Goal: Task Accomplishment & Management: Manage account settings

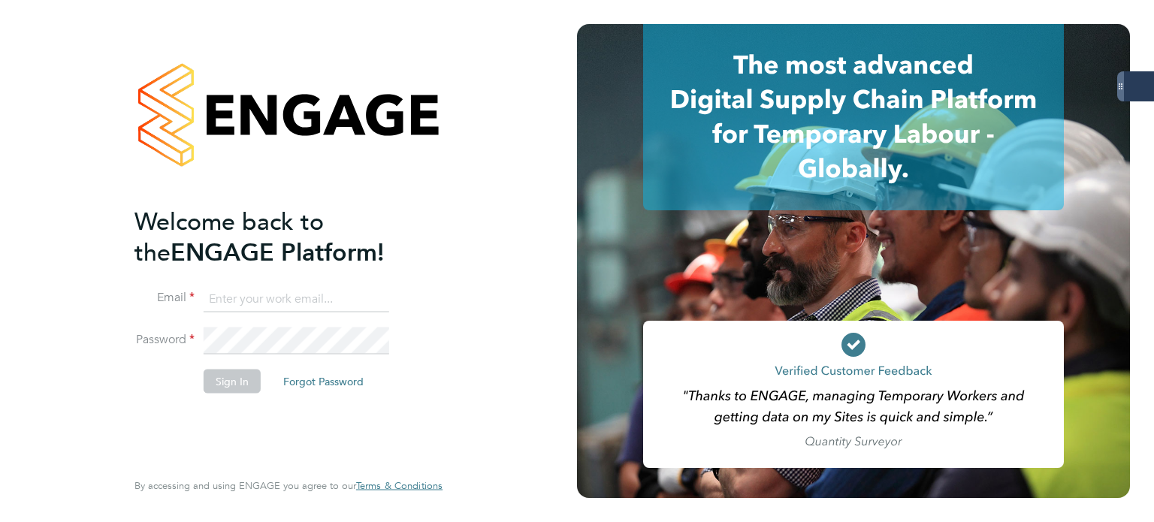
click at [297, 309] on input at bounding box center [297, 298] width 186 height 27
type input "[PERSON_NAME][EMAIL_ADDRESS][PERSON_NAME][DOMAIN_NAME]"
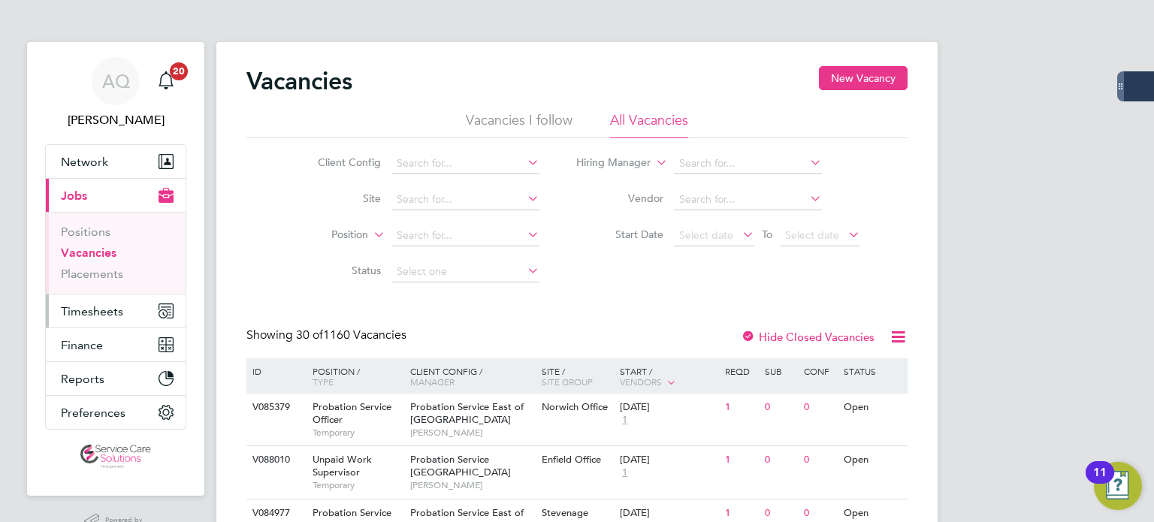
click at [72, 309] on span "Timesheets" at bounding box center [92, 311] width 62 height 14
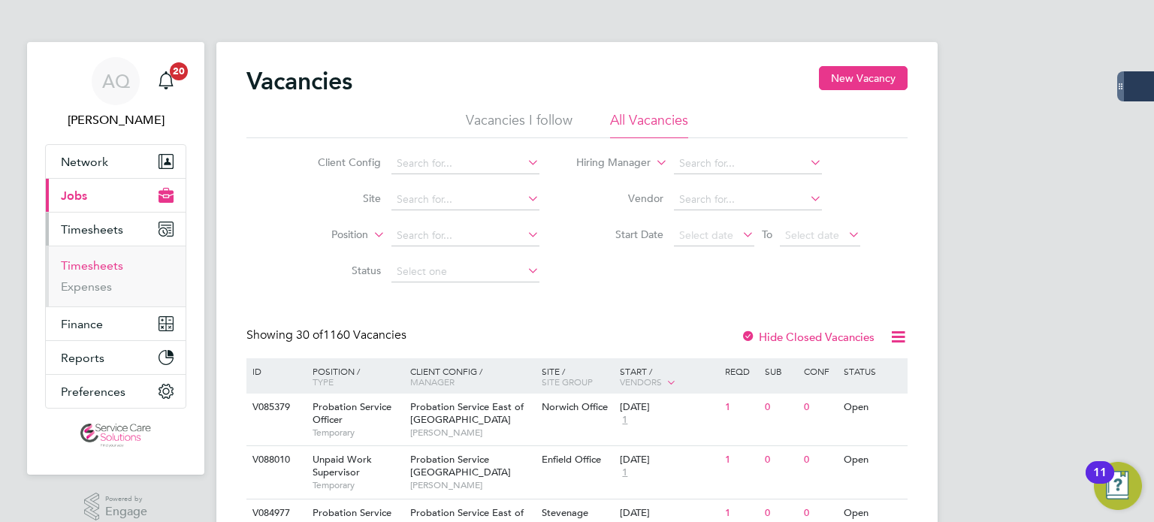
click at [82, 267] on link "Timesheets" at bounding box center [92, 265] width 62 height 14
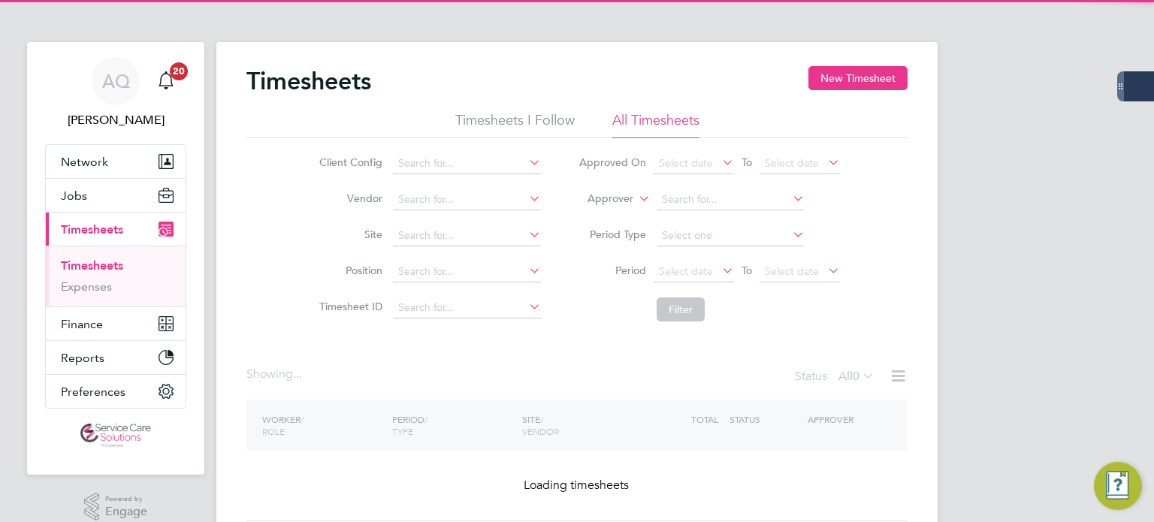
click at [616, 208] on li "Approver" at bounding box center [709, 200] width 299 height 36
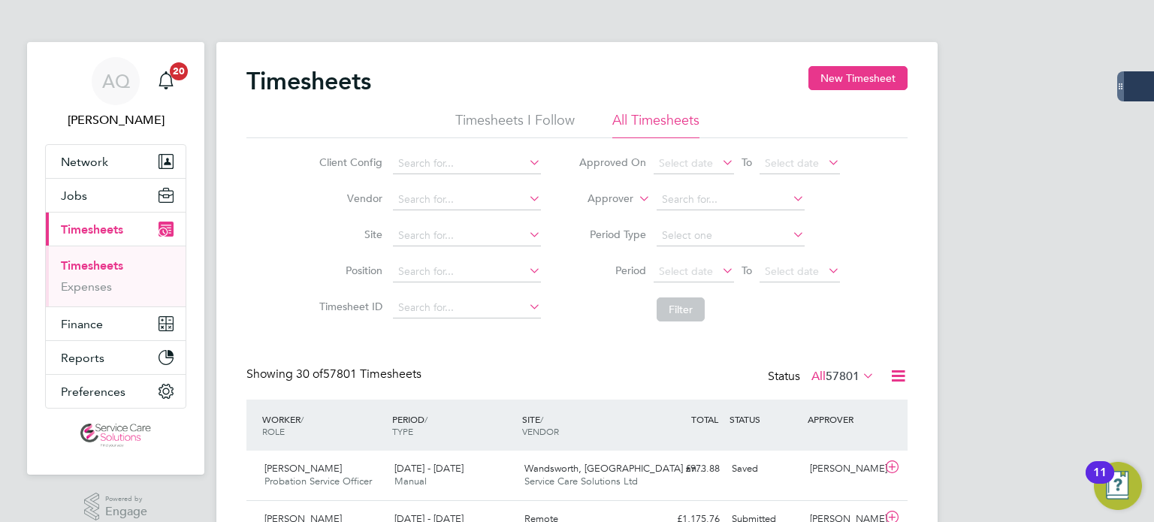
click at [615, 200] on label "Approver" at bounding box center [600, 199] width 68 height 15
click at [614, 211] on li "Worker" at bounding box center [597, 217] width 74 height 20
click at [715, 197] on input at bounding box center [730, 199] width 148 height 21
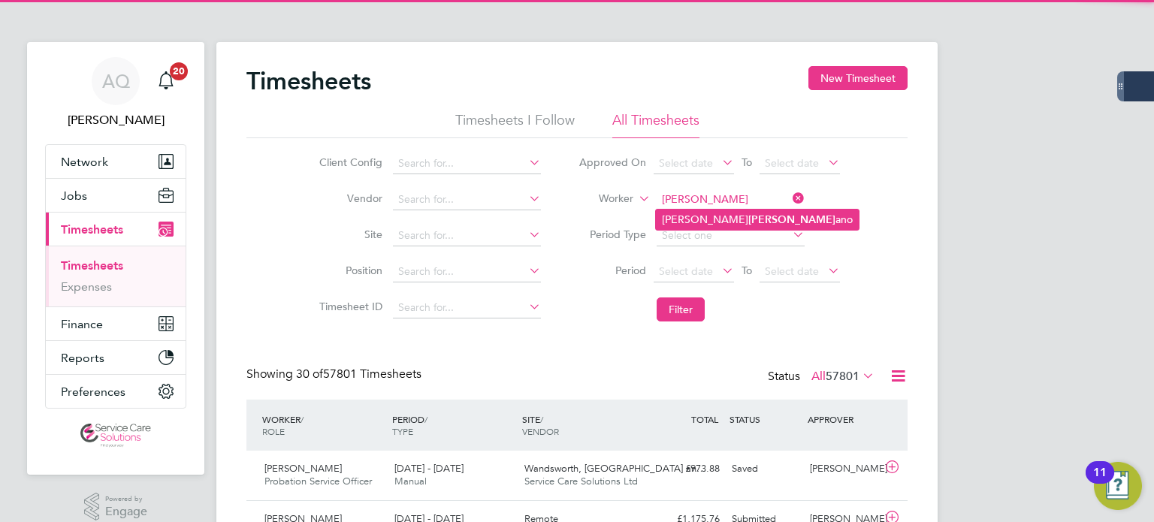
click at [748, 218] on b "Serr" at bounding box center [791, 219] width 87 height 13
type input "Paul Serrano"
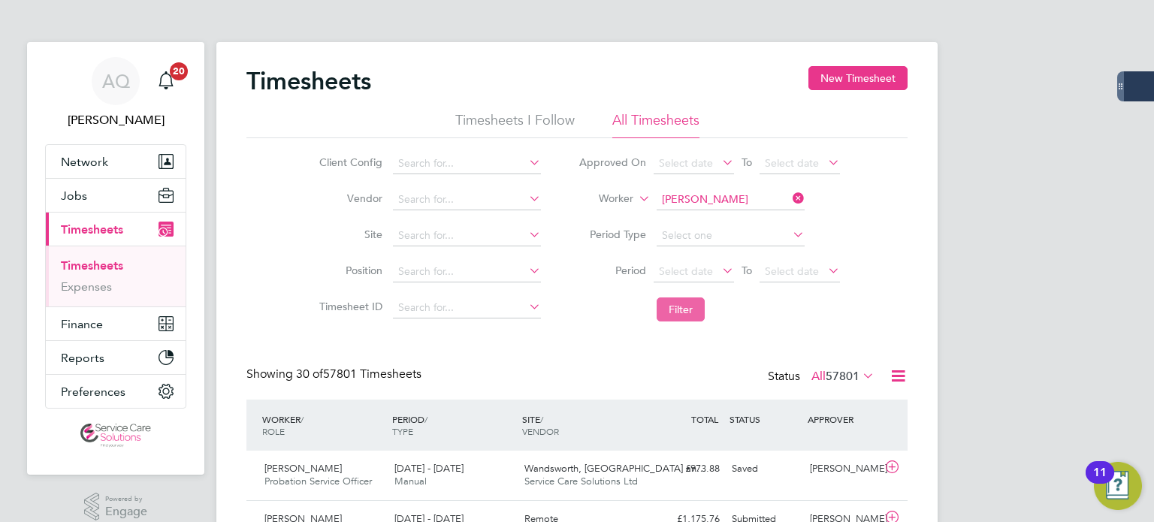
click at [682, 312] on button "Filter" at bounding box center [680, 309] width 48 height 24
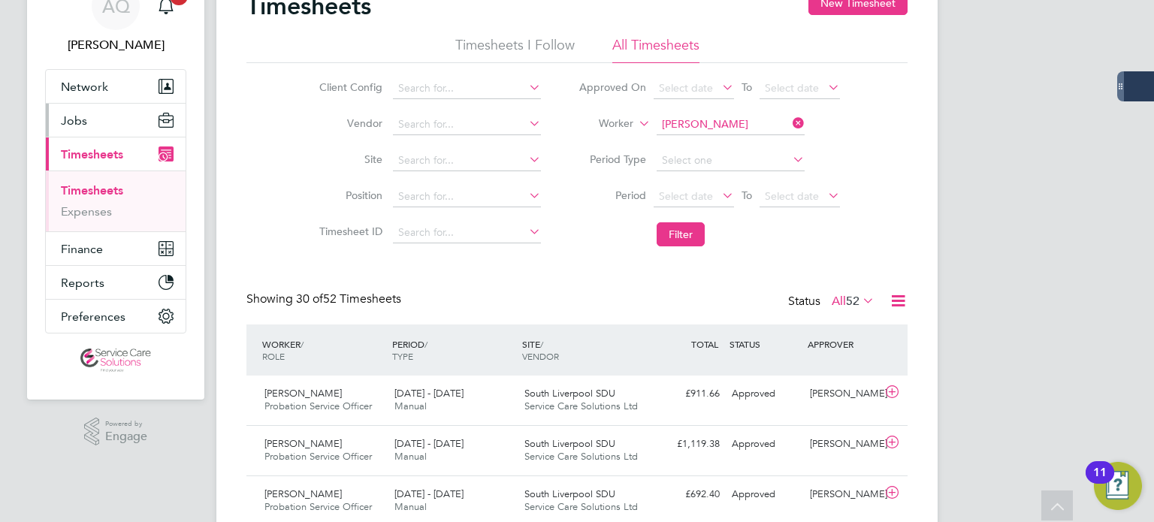
click at [77, 119] on span "Jobs" at bounding box center [74, 120] width 26 height 14
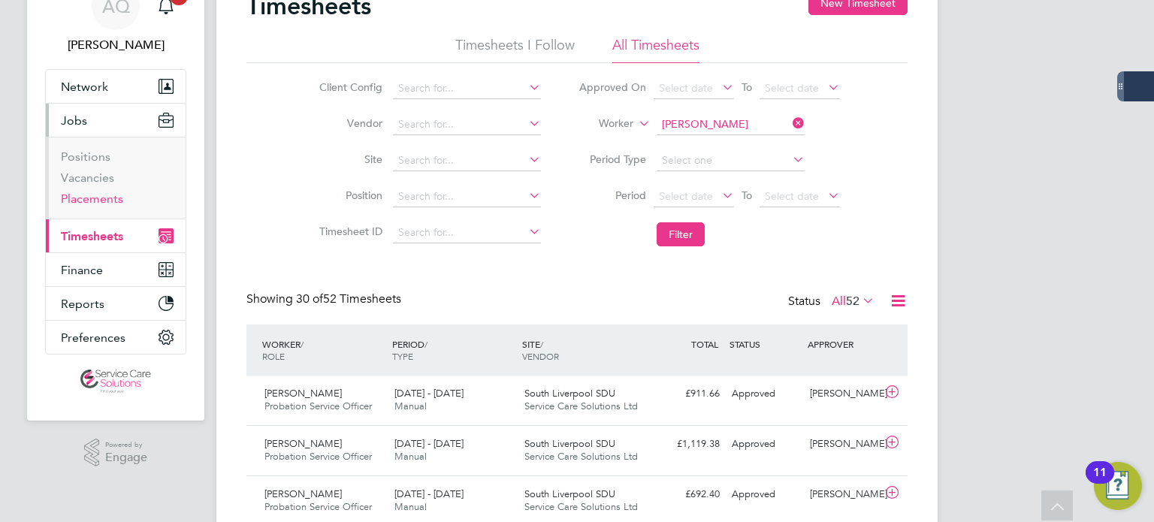
click at [95, 198] on link "Placements" at bounding box center [92, 199] width 62 height 14
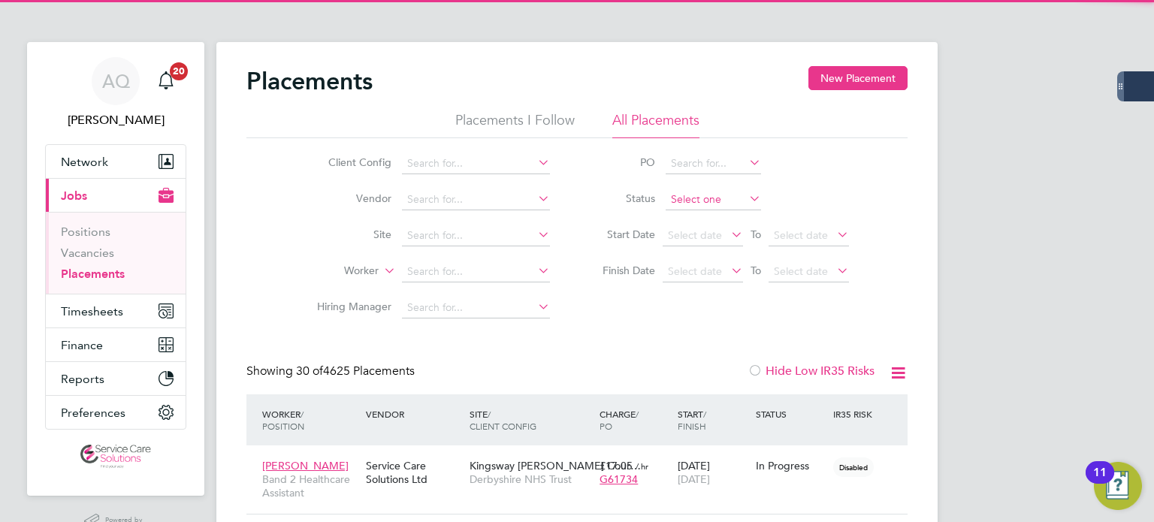
click at [702, 191] on input at bounding box center [712, 199] width 95 height 21
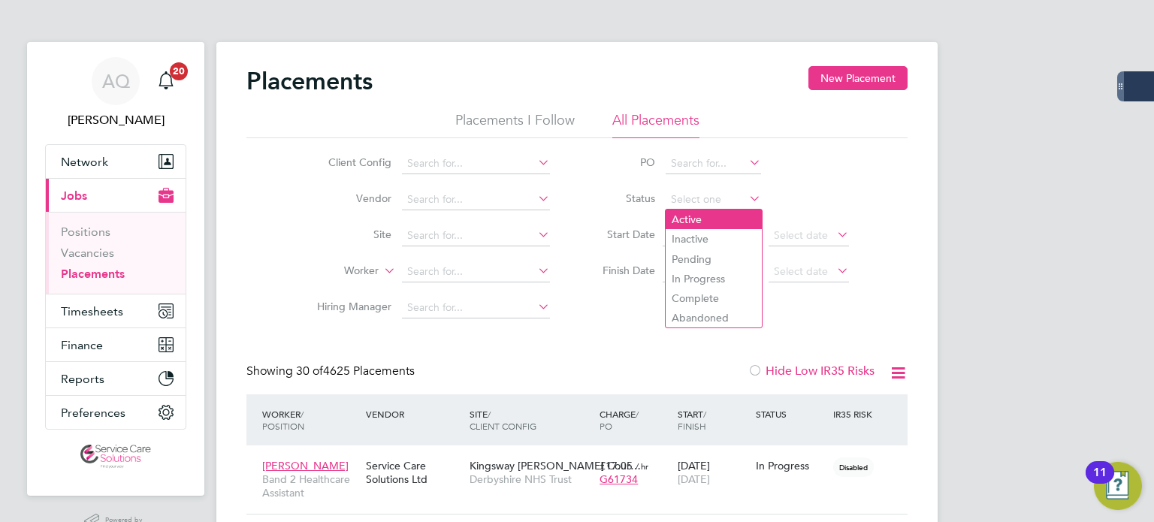
click at [706, 219] on li "Active" at bounding box center [713, 220] width 96 height 20
type input "Active"
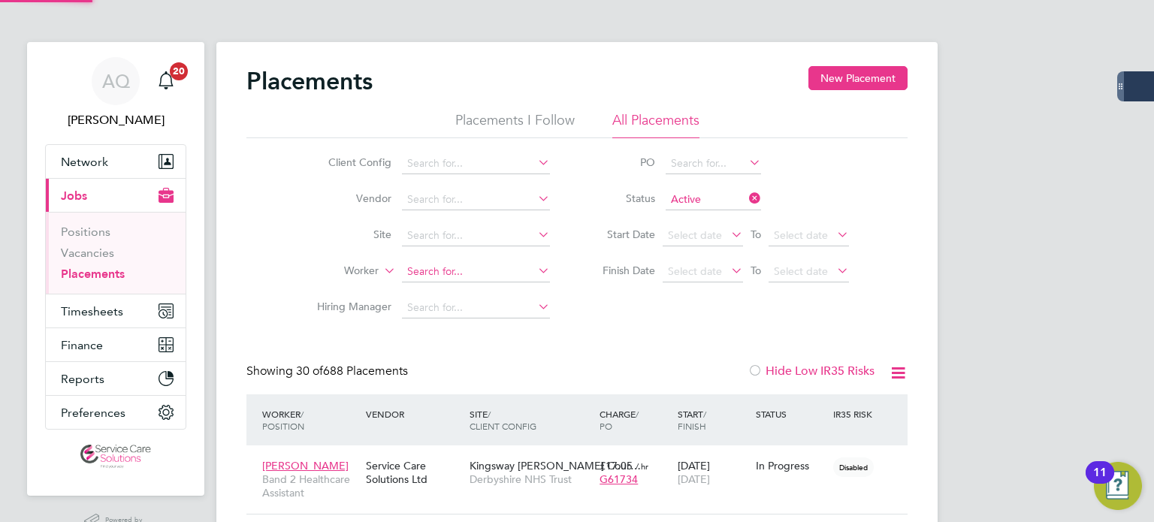
click at [463, 280] on input at bounding box center [476, 271] width 148 height 21
click at [477, 285] on li "Paul Serran o" at bounding box center [476, 292] width 149 height 20
type input "Paul Serrano"
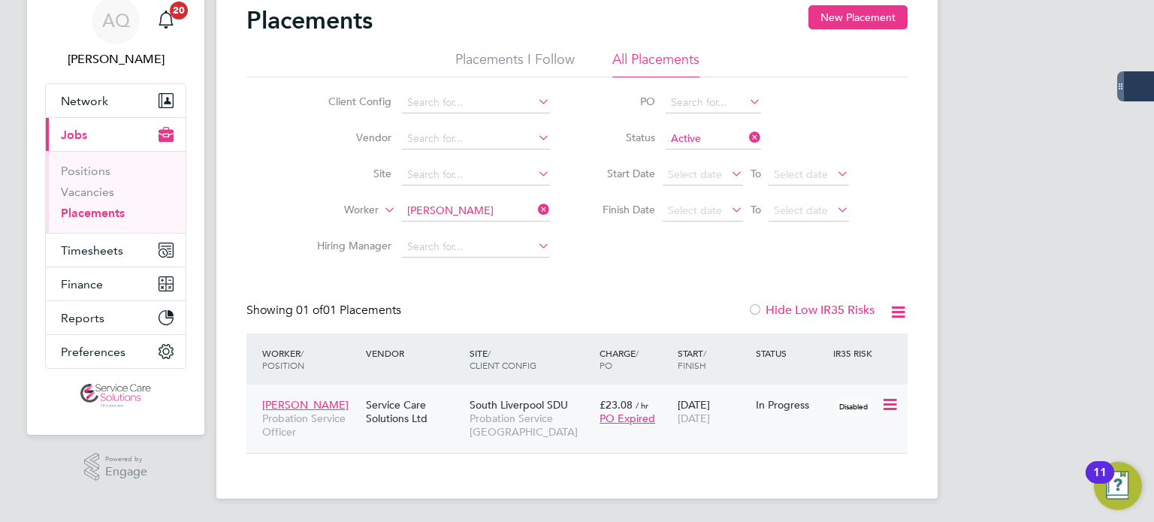
click at [783, 433] on div "Paul Serrano Probation Service Officer Service Care Solutions Ltd South Liverpo…" at bounding box center [576, 419] width 661 height 68
click at [710, 421] on span "28 Sep 2025" at bounding box center [693, 419] width 32 height 14
click at [75, 246] on span "Timesheets" at bounding box center [92, 250] width 62 height 14
click at [119, 249] on span "Timesheets" at bounding box center [92, 250] width 62 height 14
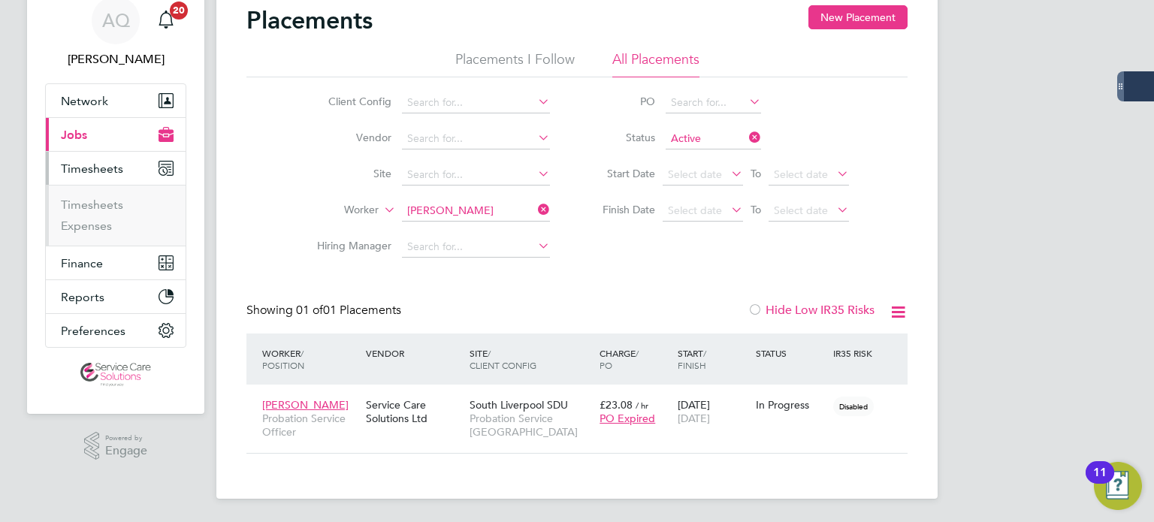
click at [103, 193] on ul "Timesheets Expenses" at bounding box center [116, 215] width 140 height 61
click at [104, 201] on link "Timesheets" at bounding box center [92, 205] width 62 height 14
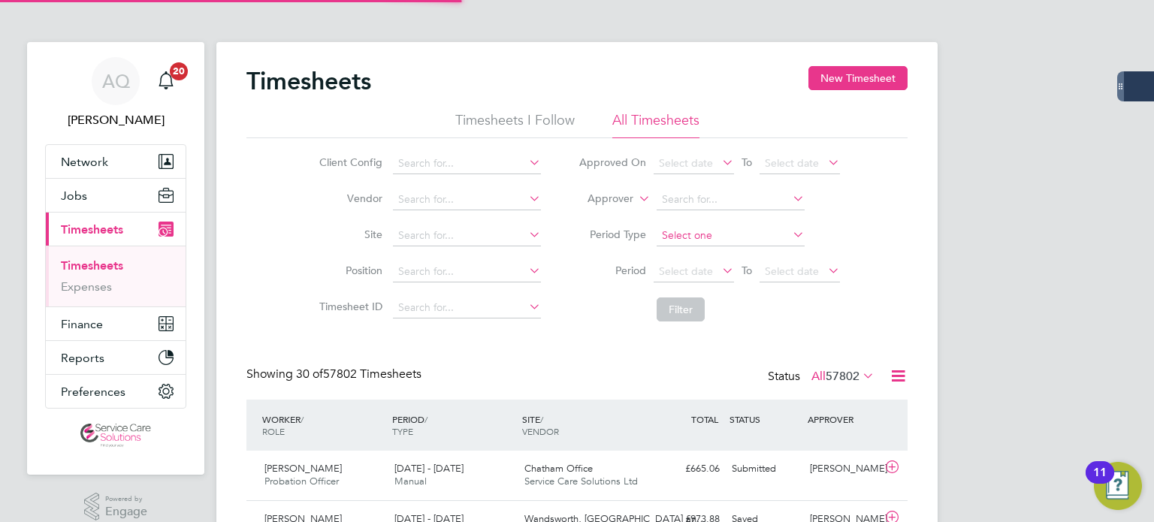
scroll to position [7, 8]
click at [687, 195] on input at bounding box center [730, 199] width 148 height 21
click at [609, 207] on li "Approver" at bounding box center [709, 200] width 299 height 36
click at [606, 201] on label "Approver" at bounding box center [600, 199] width 68 height 15
click at [607, 211] on li "Worker" at bounding box center [597, 217] width 74 height 20
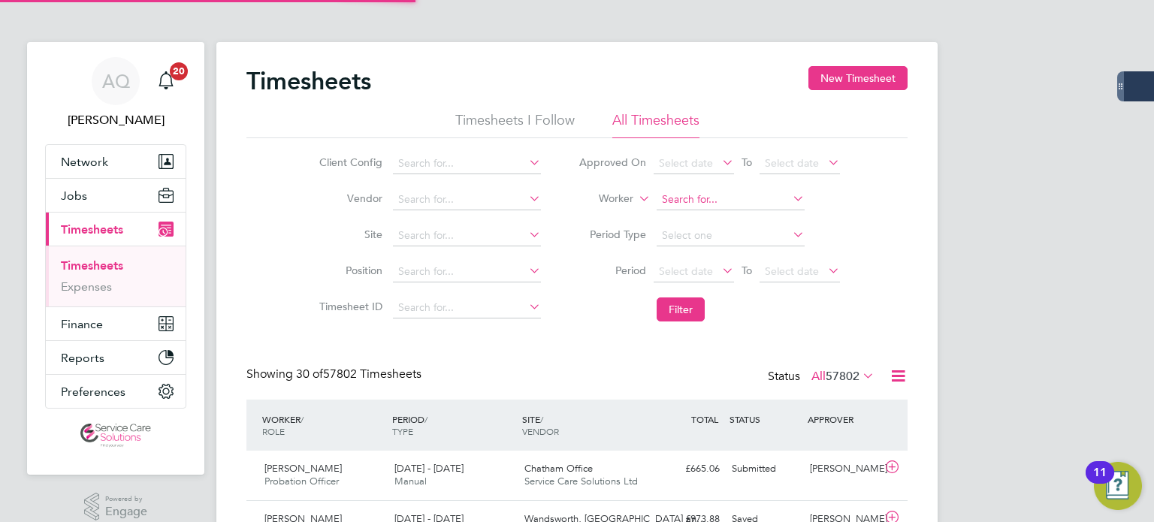
click at [717, 193] on input at bounding box center [730, 199] width 148 height 21
click at [679, 213] on b "Bongani" at bounding box center [682, 219] width 41 height 13
type input "Bongani Rabela"
click at [697, 309] on button "Filter" at bounding box center [680, 309] width 48 height 24
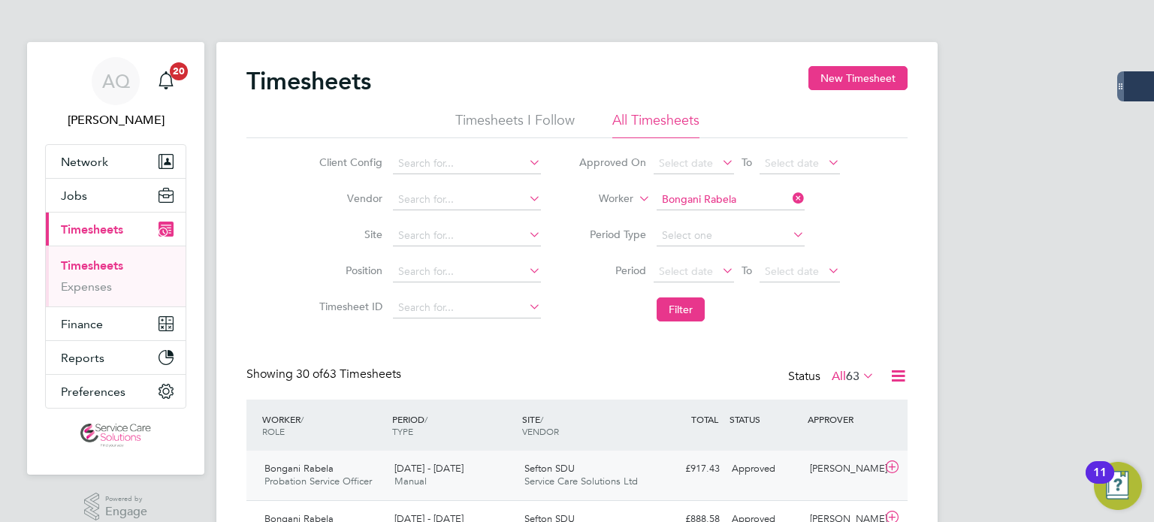
click at [706, 472] on div "£917.43 Approved" at bounding box center [686, 469] width 78 height 25
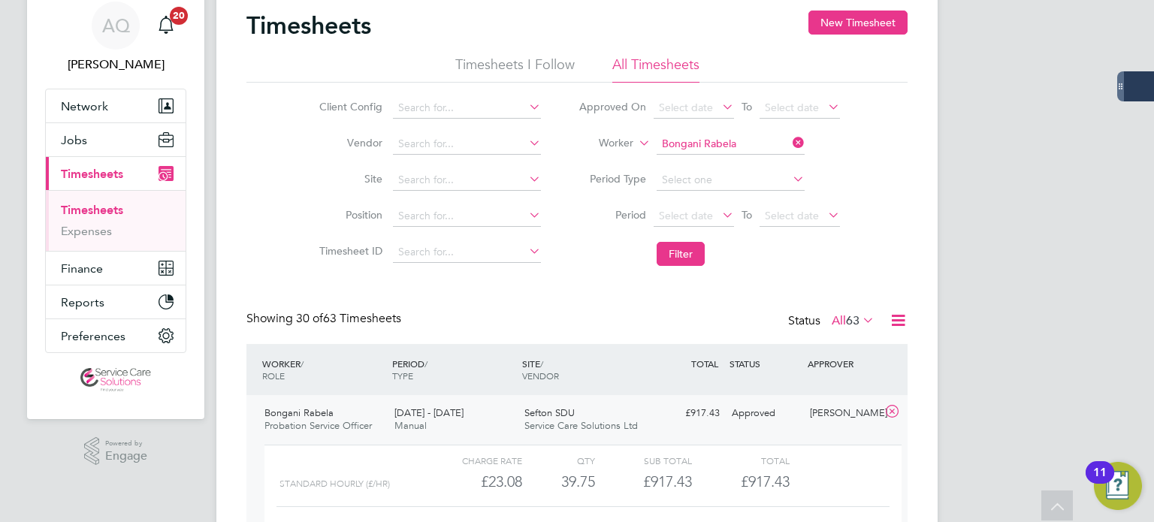
scroll to position [0, 0]
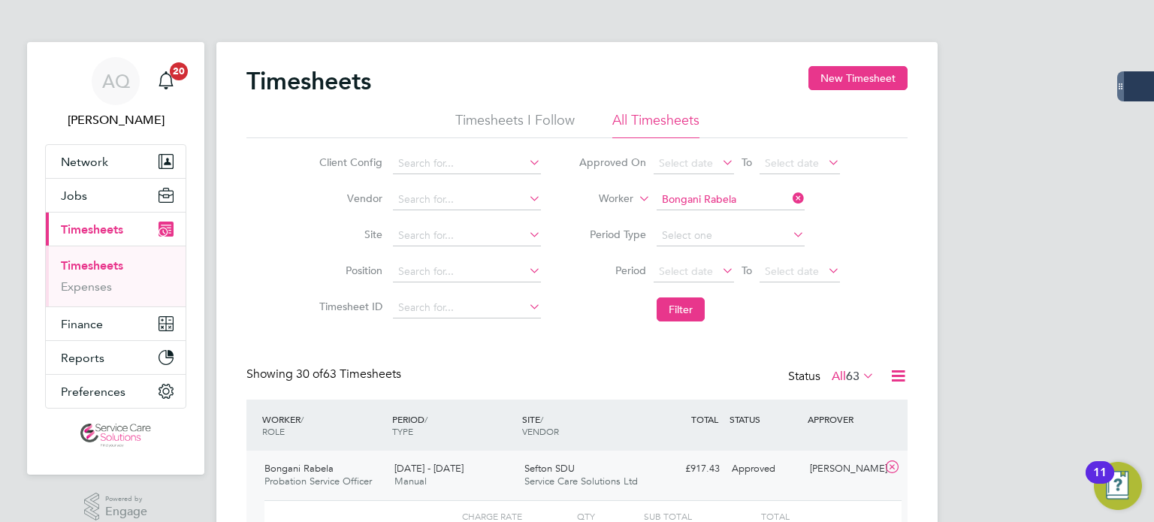
click at [710, 222] on li "Period Type" at bounding box center [709, 236] width 299 height 36
click at [701, 207] on input at bounding box center [730, 199] width 148 height 21
click at [729, 300] on li "Eleanor Surridge" at bounding box center [749, 301] width 186 height 20
type input "Eleanor Surridge"
click at [692, 315] on button "Filter" at bounding box center [680, 309] width 48 height 24
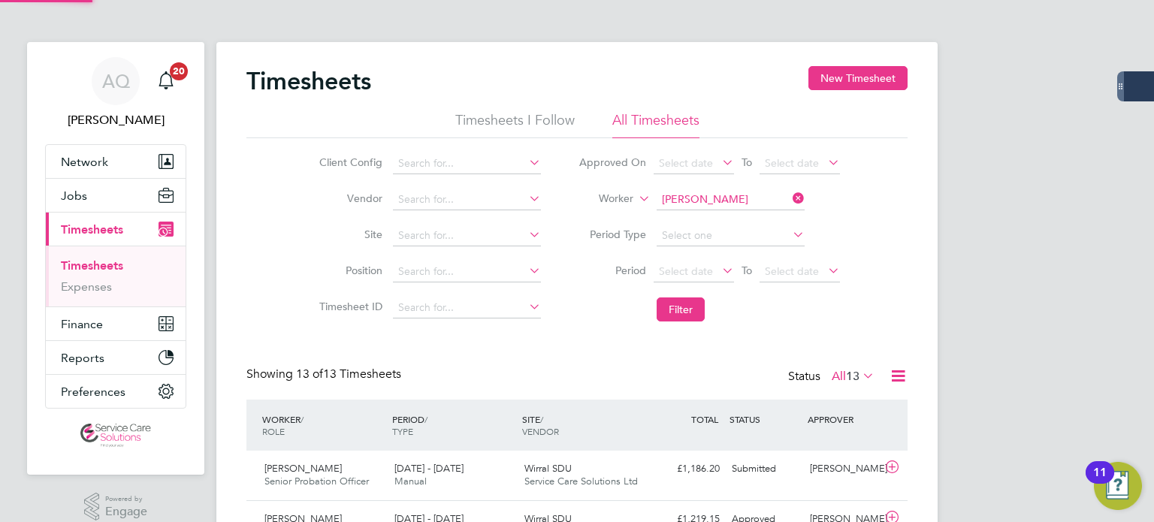
scroll to position [38, 131]
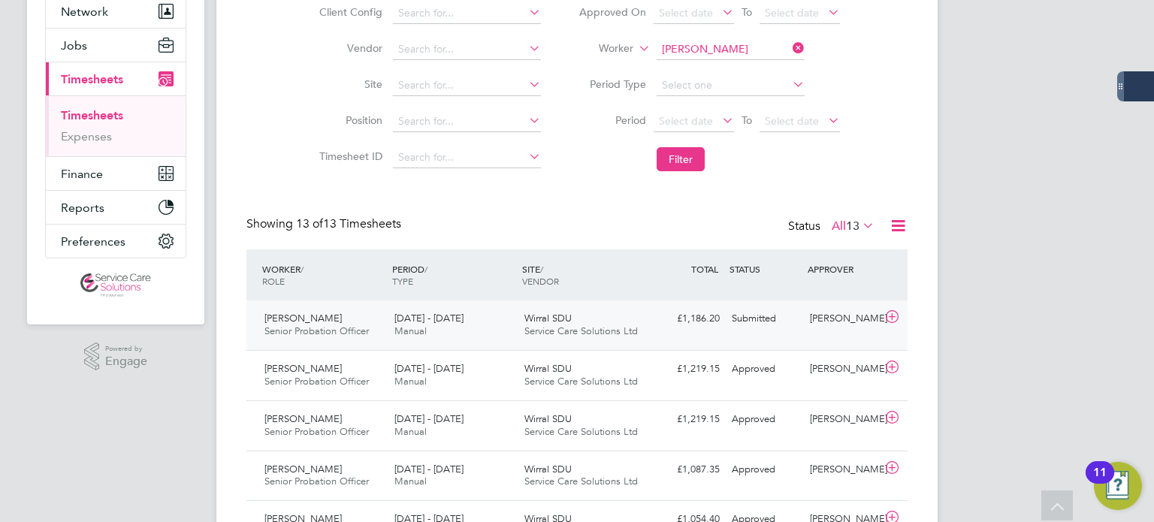
click at [690, 328] on div "£1,186.20 Submitted" at bounding box center [686, 318] width 78 height 25
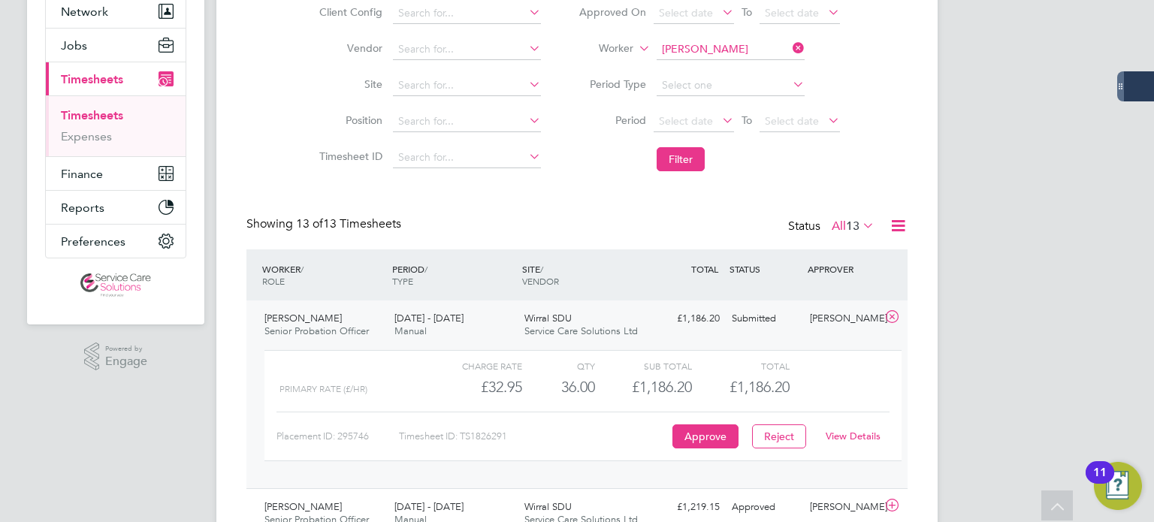
click at [843, 435] on link "View Details" at bounding box center [852, 436] width 55 height 13
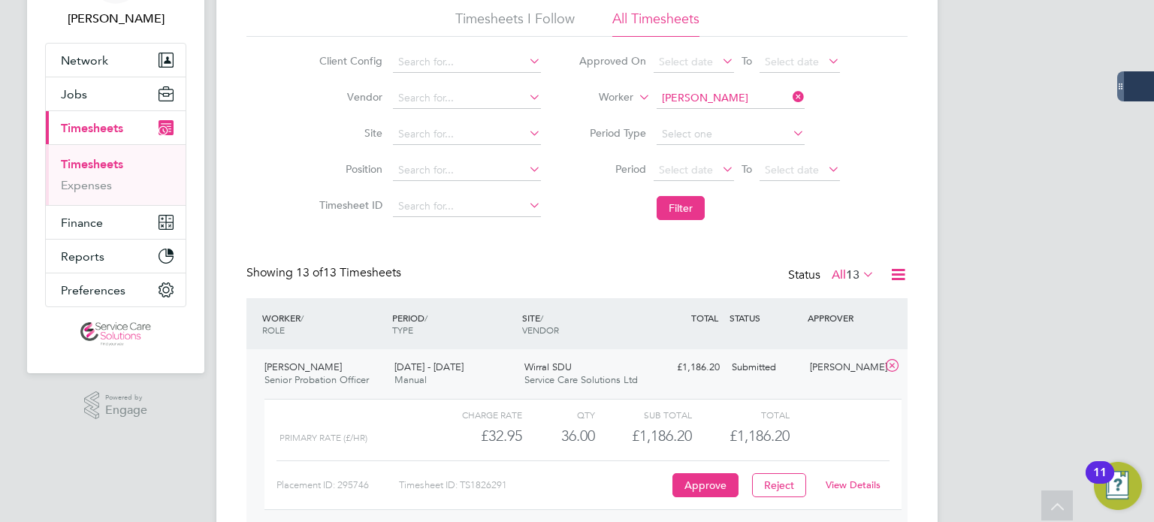
scroll to position [75, 0]
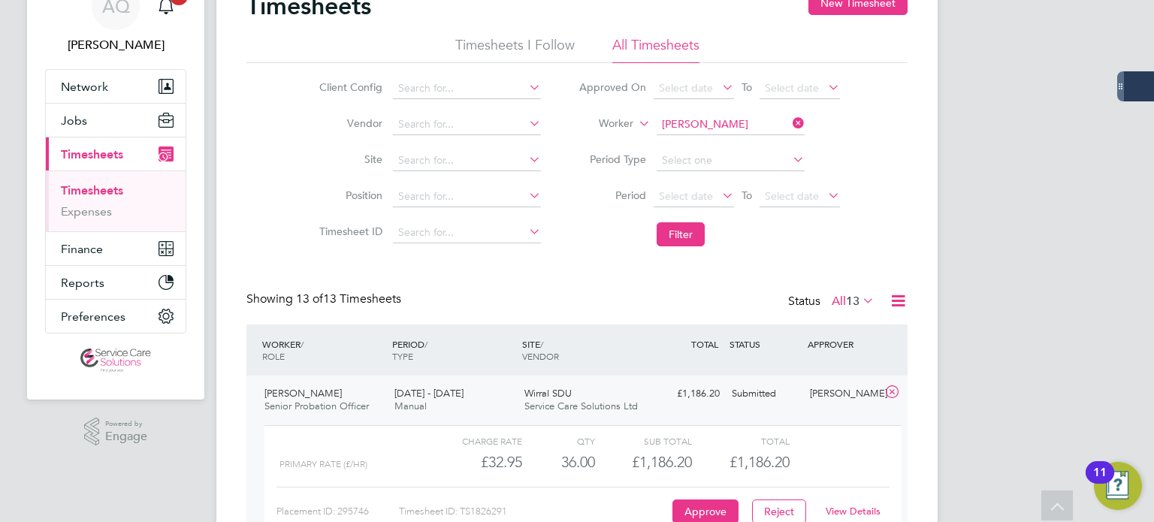
click at [690, 124] on input "Eleanor Surridge" at bounding box center [730, 124] width 148 height 21
click at [748, 143] on b "Purnel" at bounding box center [764, 144] width 32 height 13
type input "Emma-Jane Purnell"
click at [685, 234] on button "Filter" at bounding box center [680, 234] width 48 height 24
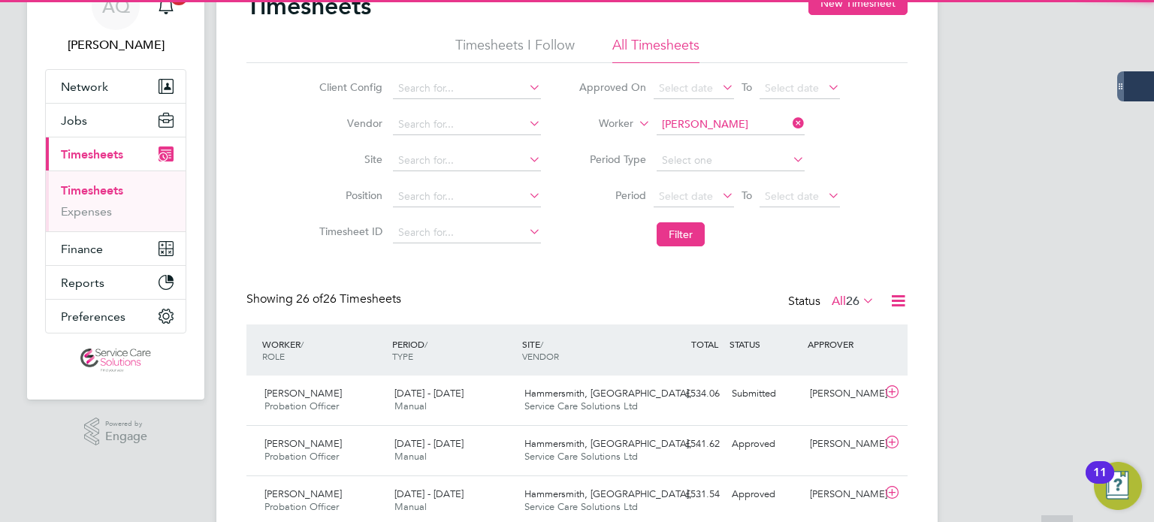
scroll to position [7, 8]
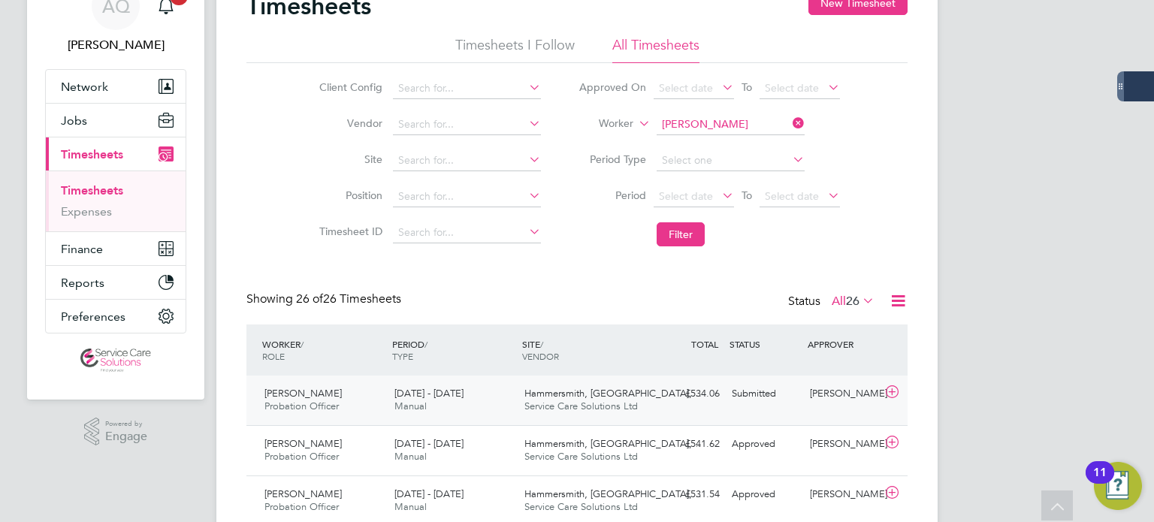
click at [724, 392] on div "£534.06 Submitted" at bounding box center [686, 394] width 78 height 25
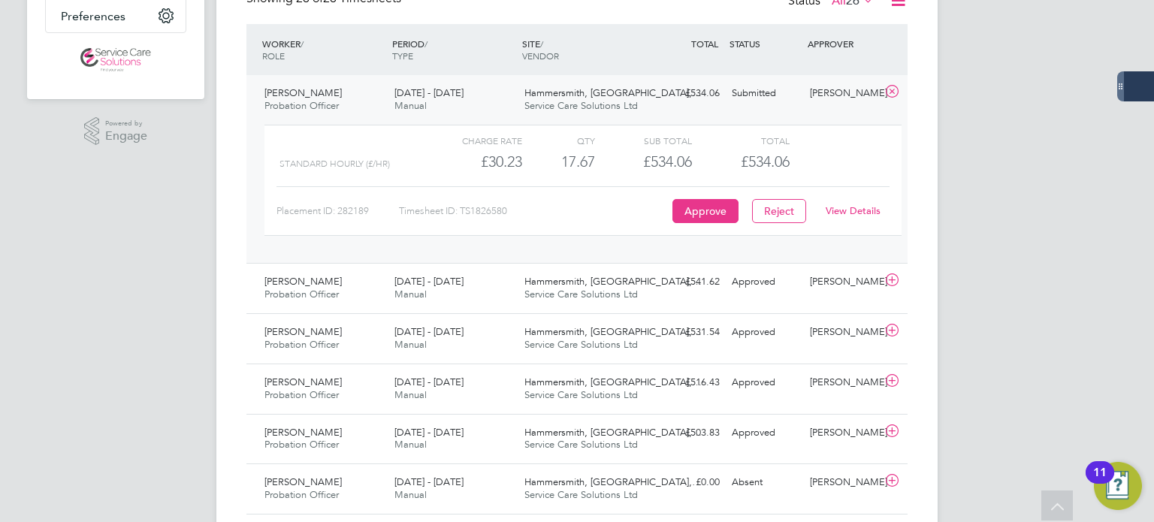
click at [855, 207] on link "View Details" at bounding box center [852, 210] width 55 height 13
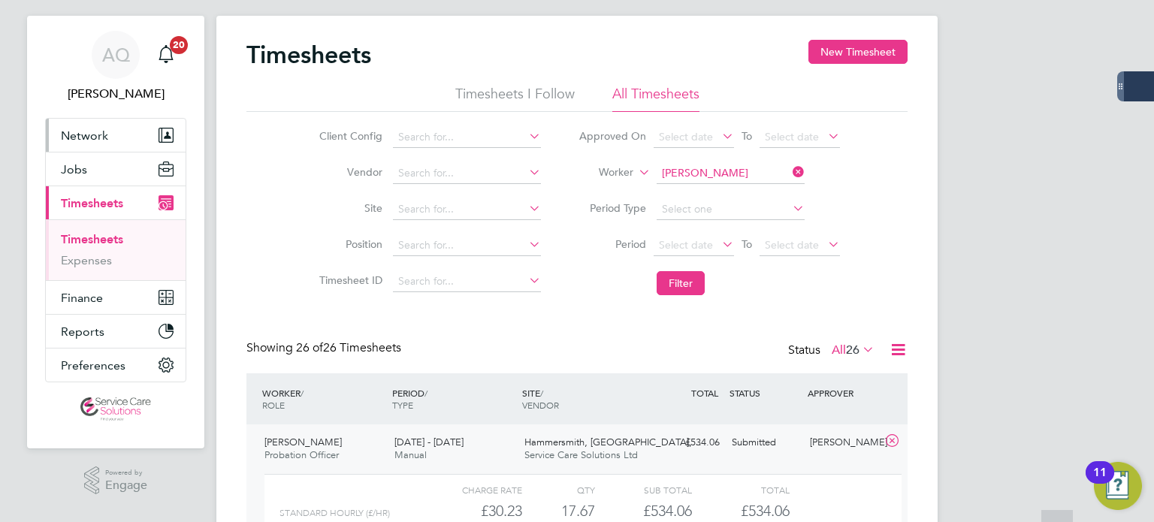
scroll to position [0, 0]
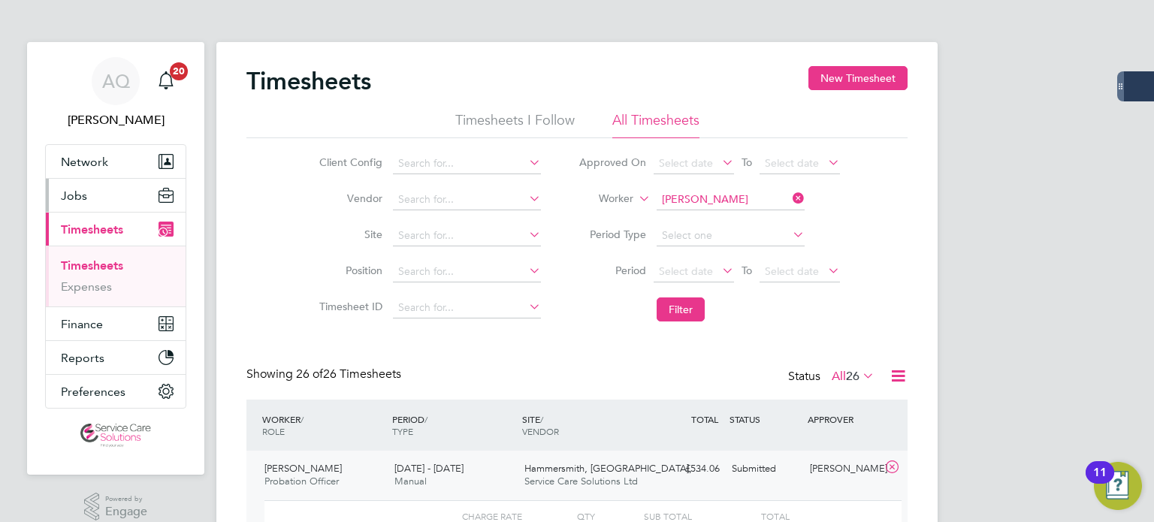
click at [74, 201] on span "Jobs" at bounding box center [74, 196] width 26 height 14
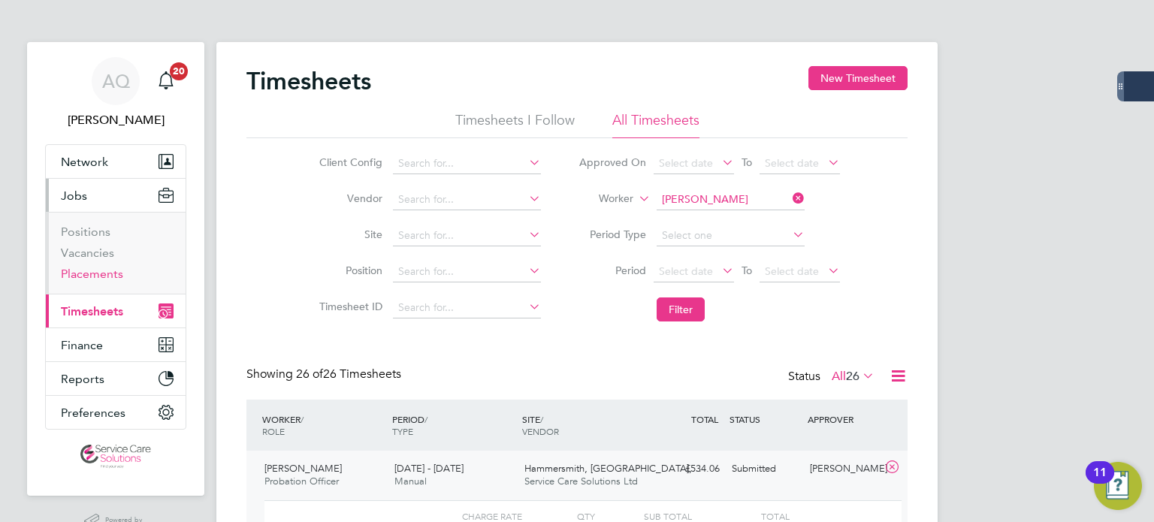
click at [105, 275] on link "Placements" at bounding box center [92, 274] width 62 height 14
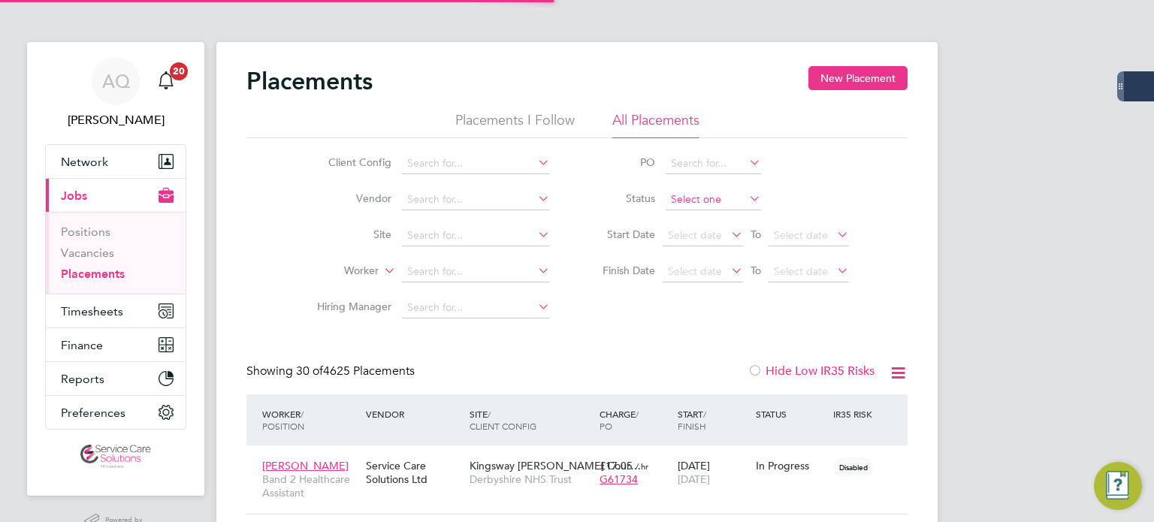
click at [705, 216] on li "Active" at bounding box center [713, 220] width 96 height 20
type input "Active"
click at [486, 273] on input at bounding box center [476, 271] width 148 height 21
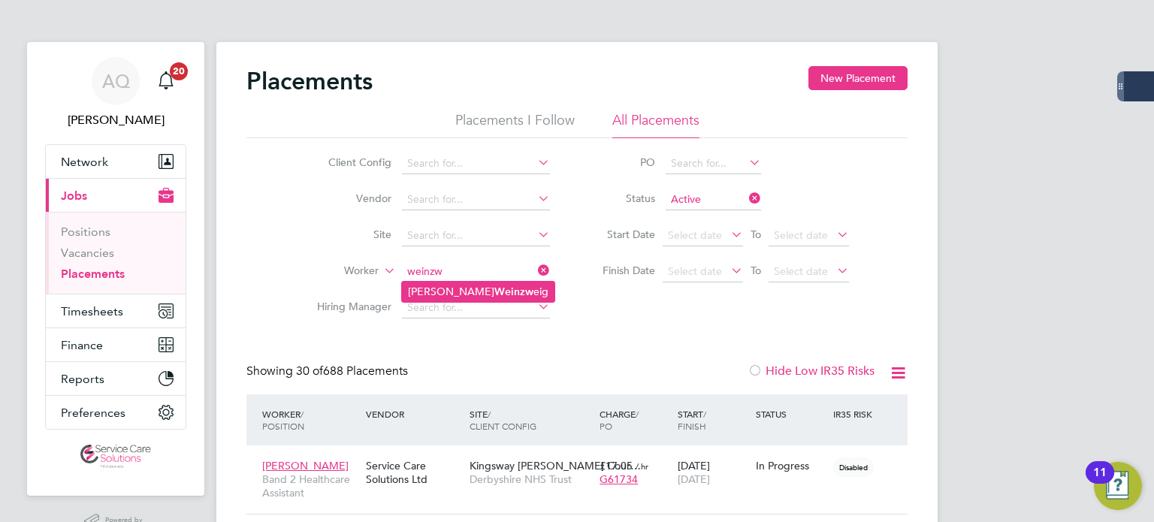
click at [485, 283] on li "Nicole Weinzw eig" at bounding box center [478, 292] width 152 height 20
type input "[PERSON_NAME]"
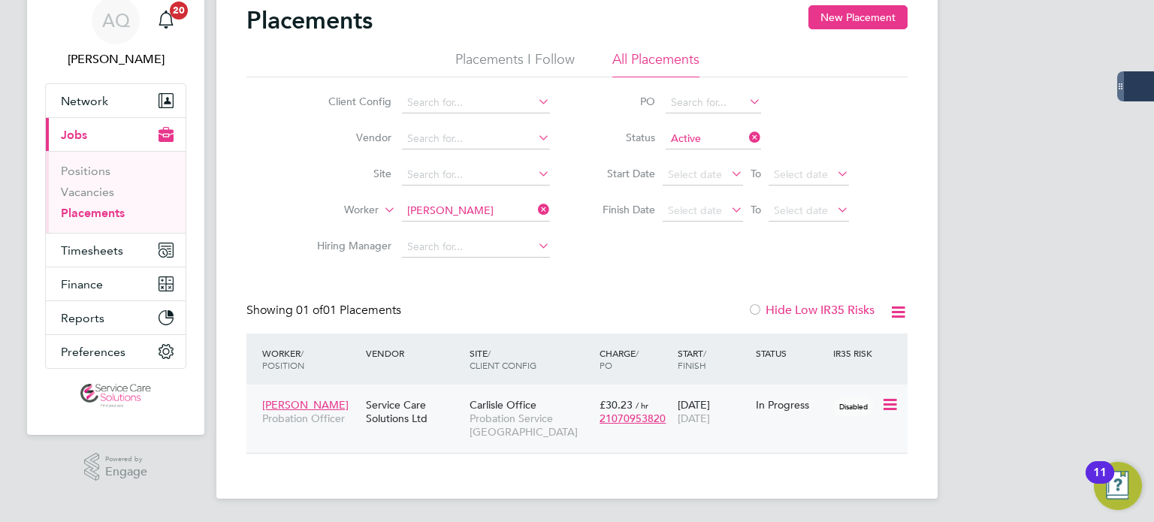
click at [738, 425] on div "18 Aug 2025 22 Feb 2026" at bounding box center [713, 412] width 78 height 42
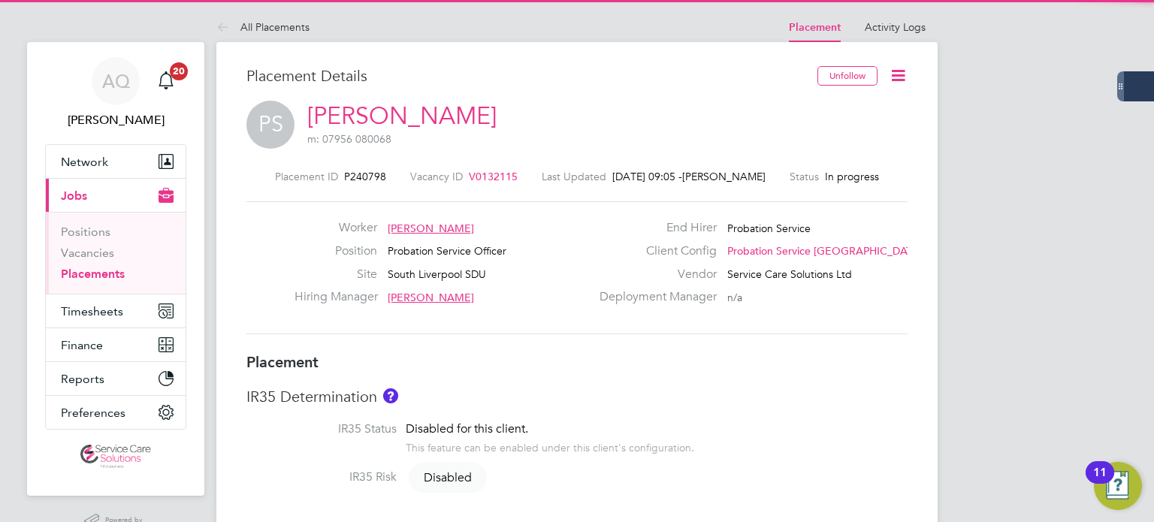
click at [900, 75] on icon at bounding box center [898, 75] width 19 height 19
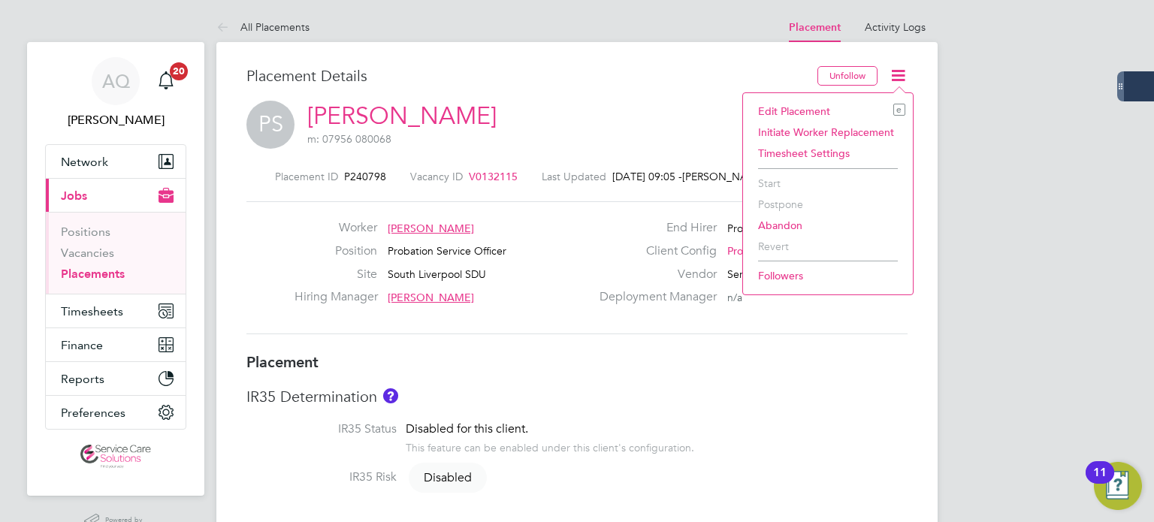
click at [768, 107] on li "Edit Placement e" at bounding box center [827, 111] width 155 height 21
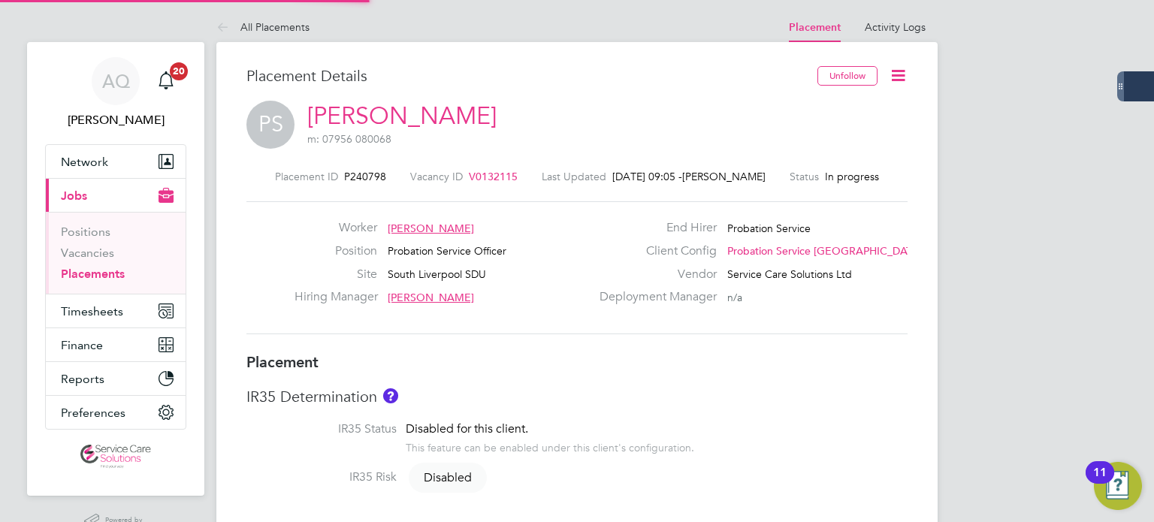
type input "Karen Fischer"
type input "[PERSON_NAME]"
type input "[DATE]"
type input "08:00"
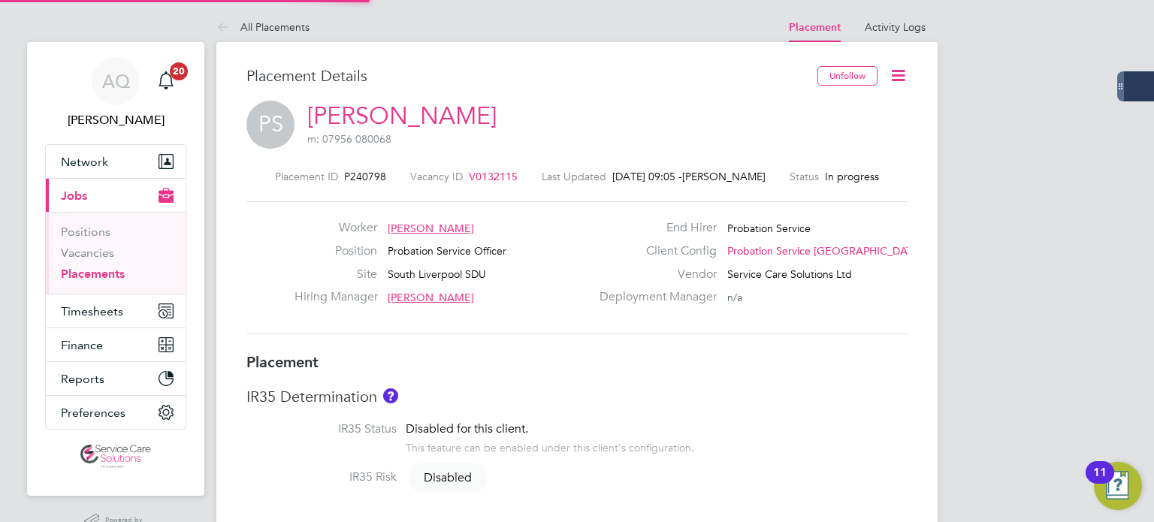
type input "18:00"
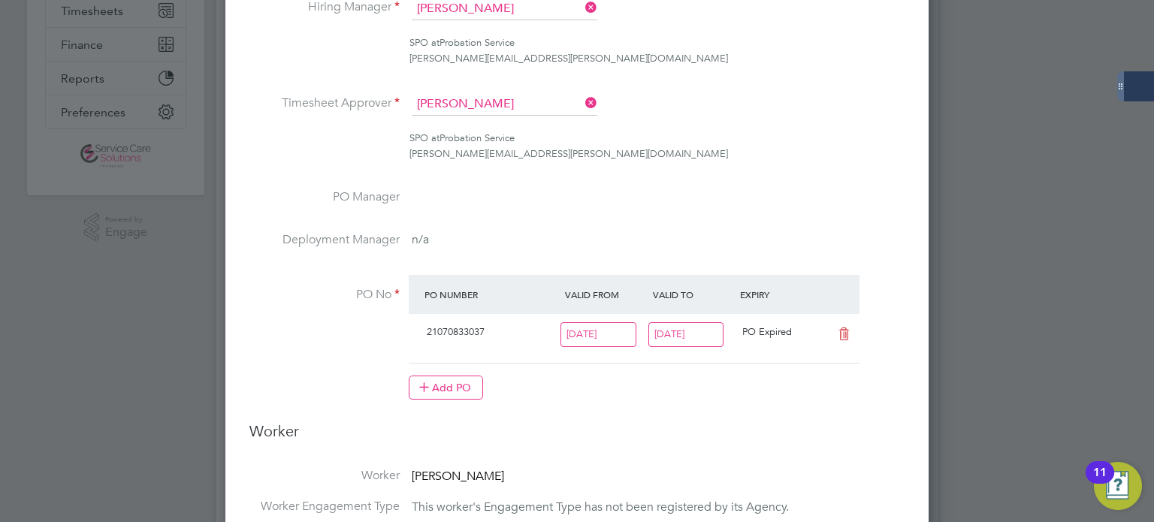
click at [710, 334] on input "[DATE]" at bounding box center [686, 334] width 76 height 25
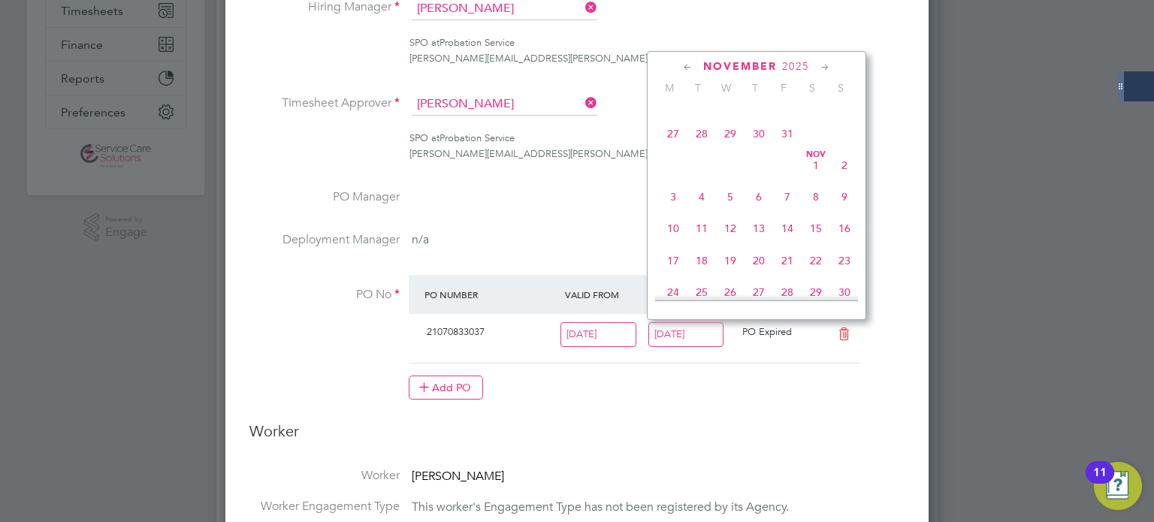
click at [846, 211] on span "9" at bounding box center [844, 197] width 29 height 29
type input "09 Nov 2025"
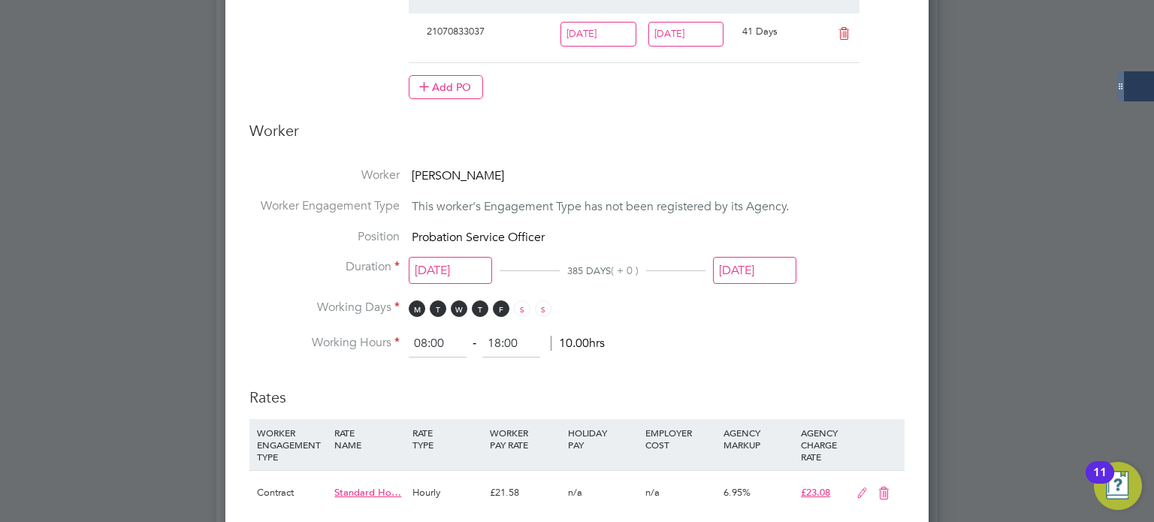
click at [781, 264] on input "28 Sep 2025" at bounding box center [754, 271] width 83 height 28
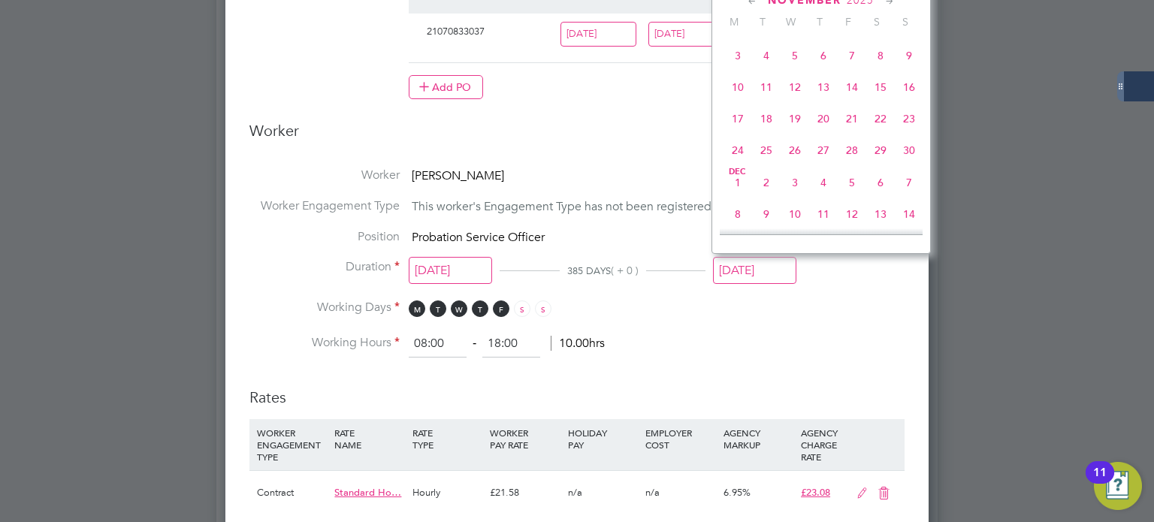
click at [908, 70] on span "9" at bounding box center [909, 55] width 29 height 29
type input "09 Nov 2025"
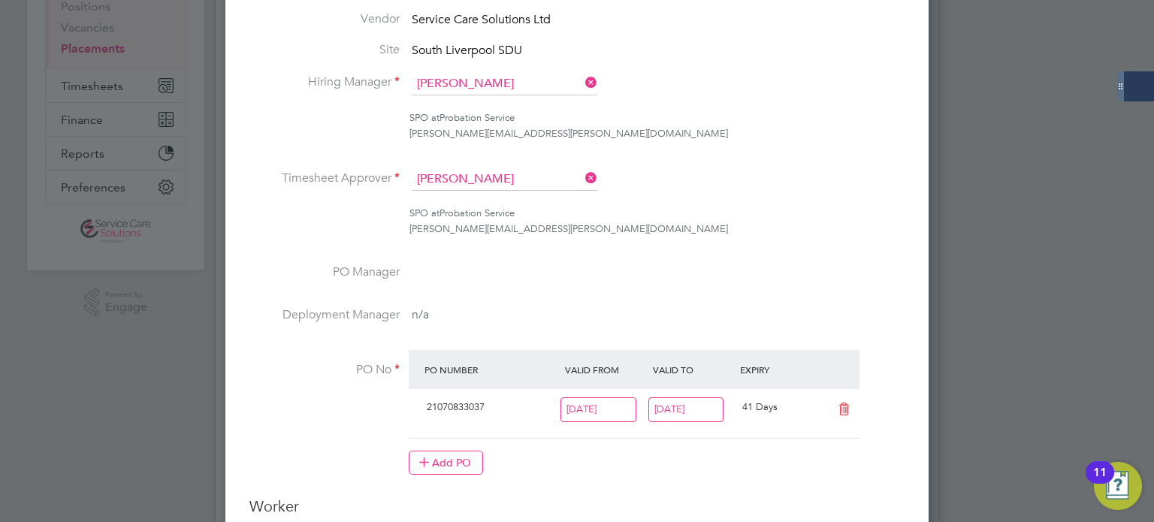
click at [508, 163] on ul "End Hirer Probation Service Client Config Probation Service North West Vendor S…" at bounding box center [576, 220] width 655 height 540
click at [519, 180] on input at bounding box center [505, 179] width 186 height 23
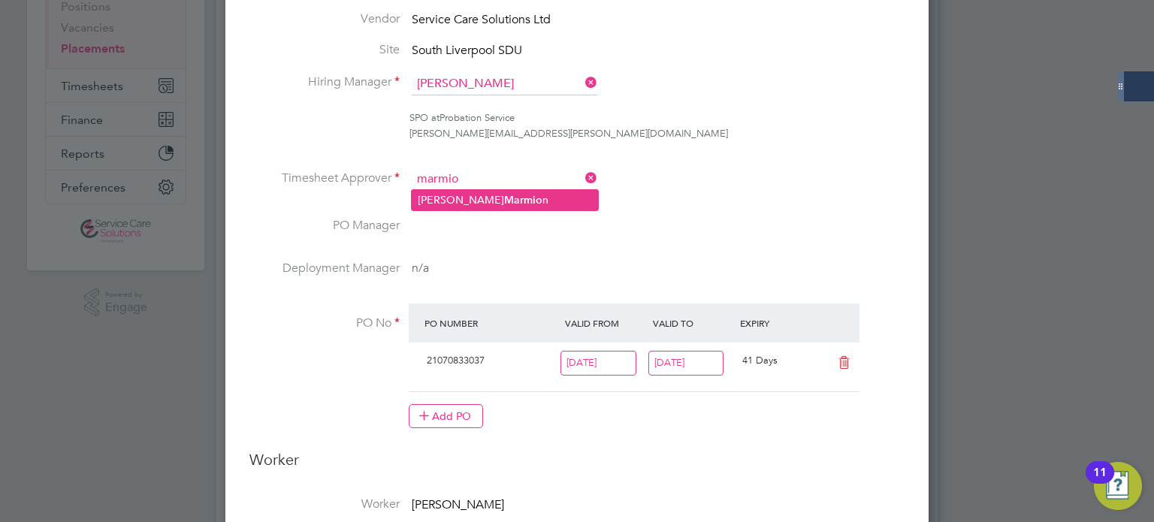
click at [539, 192] on li "Christopher Marmio n" at bounding box center [505, 200] width 186 height 20
type input "Christopher Marmion"
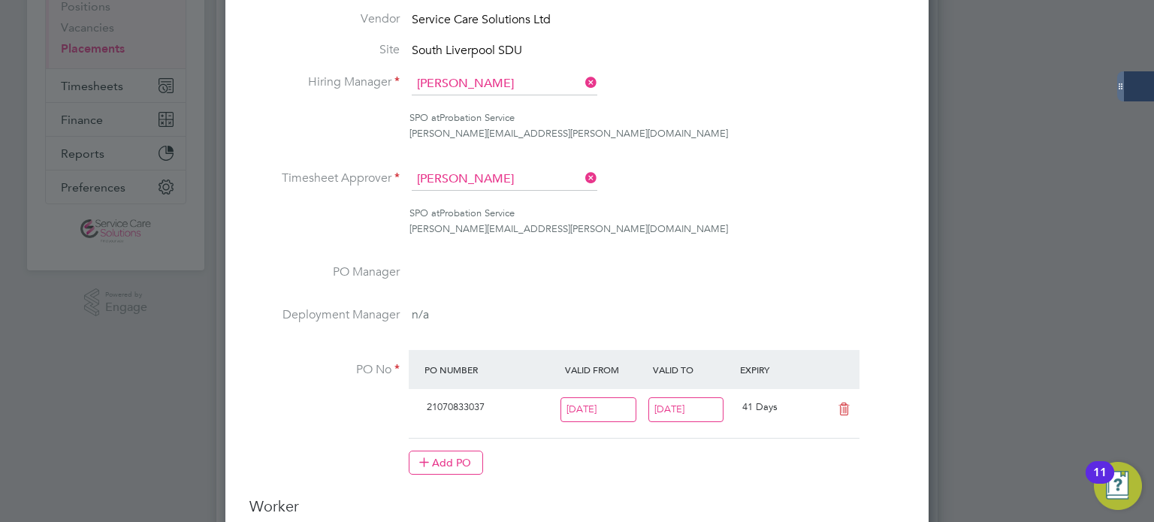
click at [861, 182] on li "Timesheet Approver Christopher Marmion" at bounding box center [576, 187] width 655 height 38
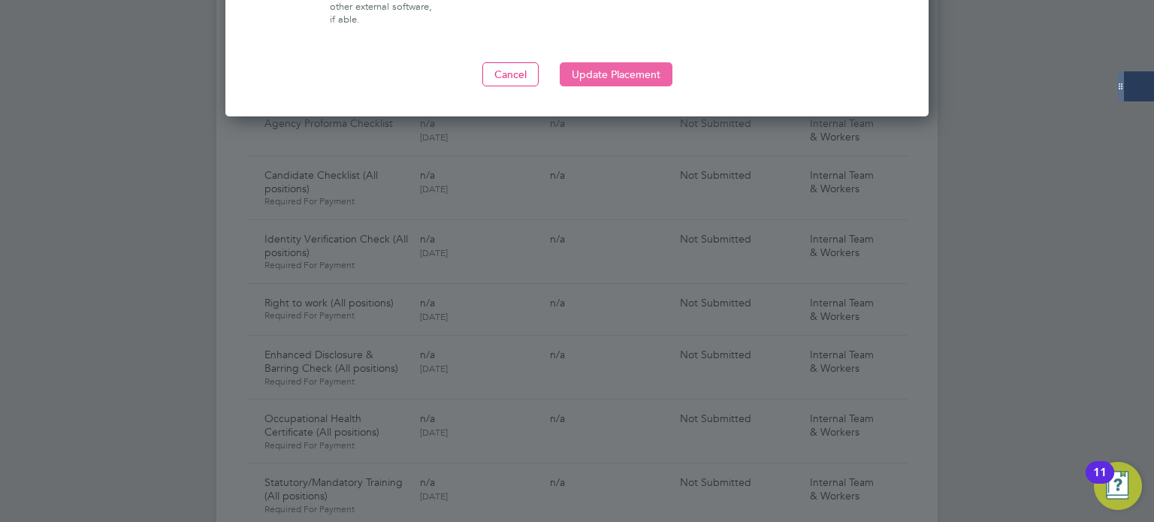
click at [618, 75] on button "Update Placement" at bounding box center [616, 74] width 113 height 24
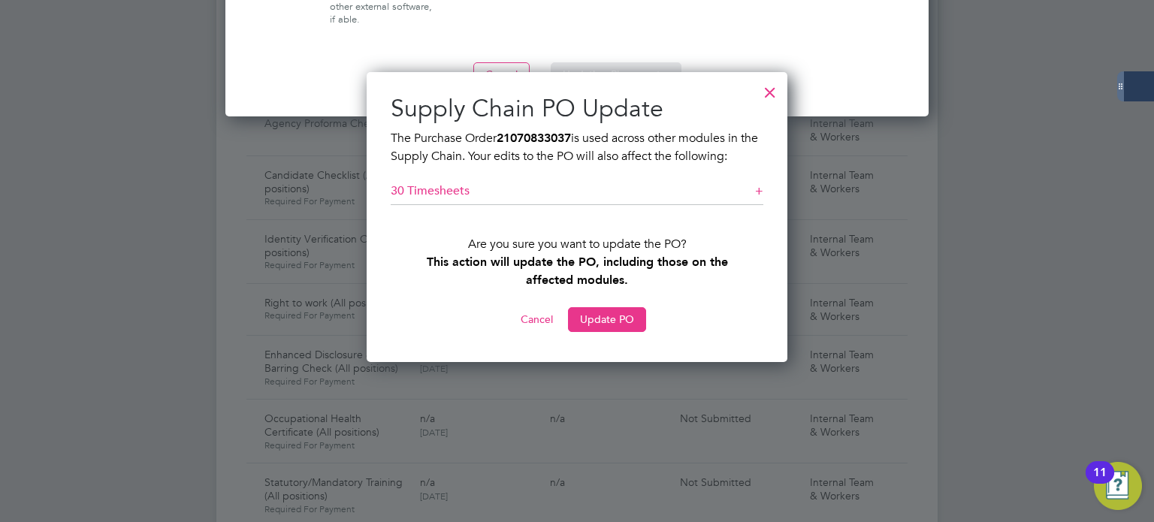
click at [598, 324] on div "Sorry, we are having problems connecting to our services." at bounding box center [576, 275] width 721 height 3680
click at [611, 313] on button "Update PO" at bounding box center [607, 319] width 78 height 24
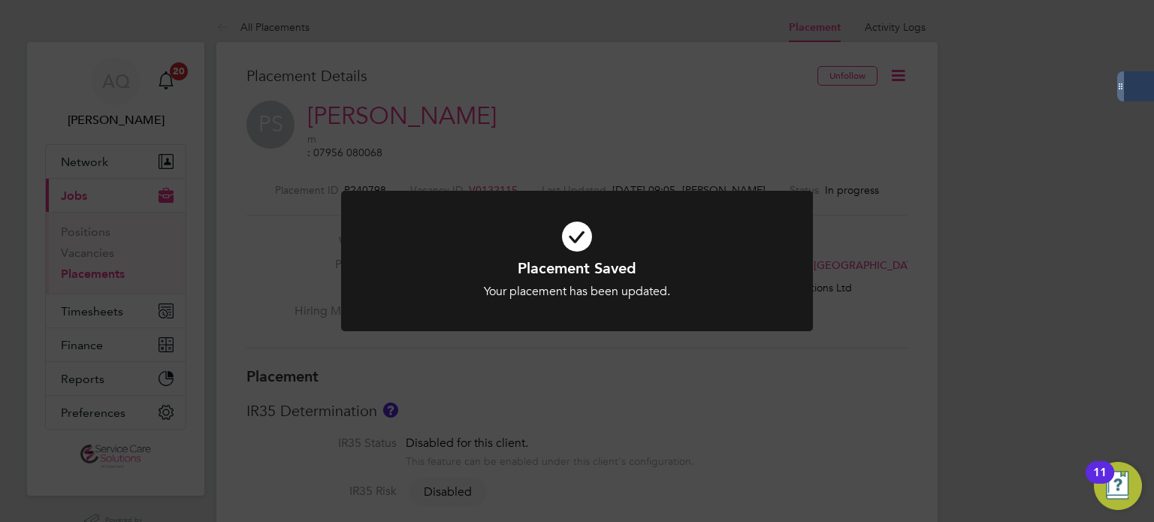
click at [991, 353] on div "Placement Saved Your placement has been updated. Cancel Okay" at bounding box center [577, 261] width 1154 height 522
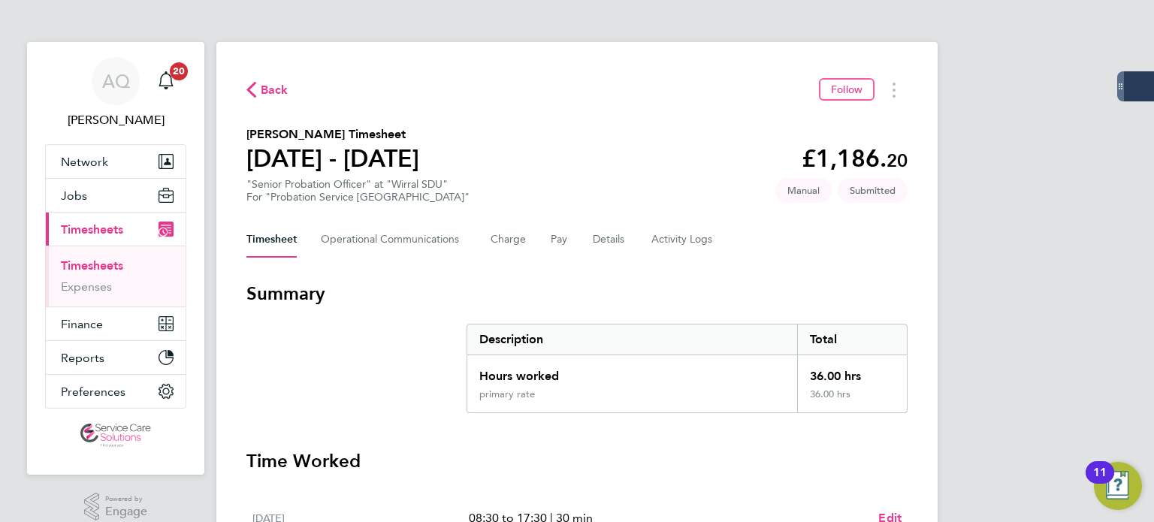
click at [625, 243] on div "Timesheet Operational Communications Charge Pay Details Activity Logs" at bounding box center [576, 240] width 661 height 36
click at [607, 240] on button "Details" at bounding box center [610, 240] width 35 height 36
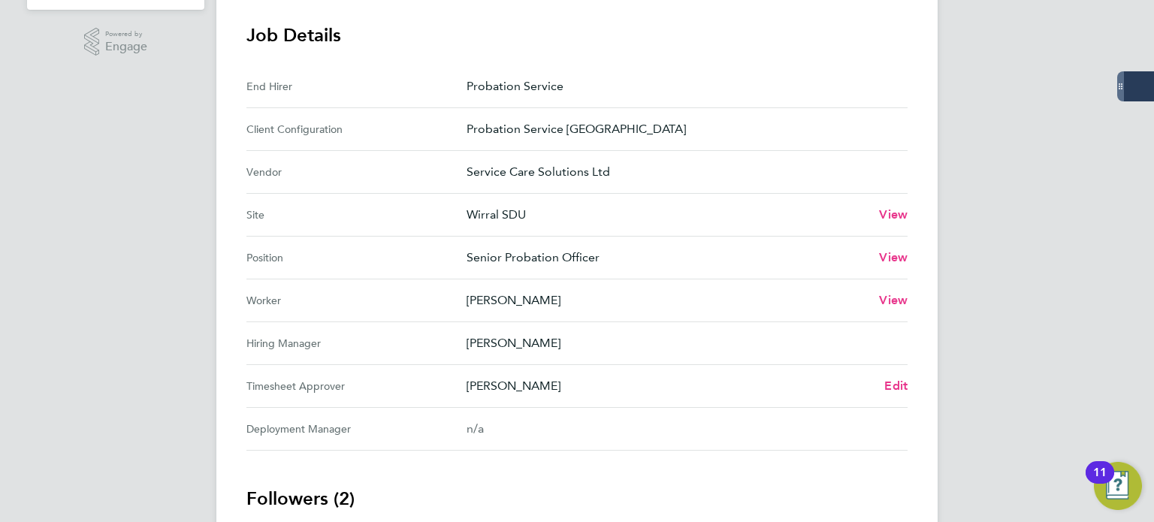
scroll to position [526, 0]
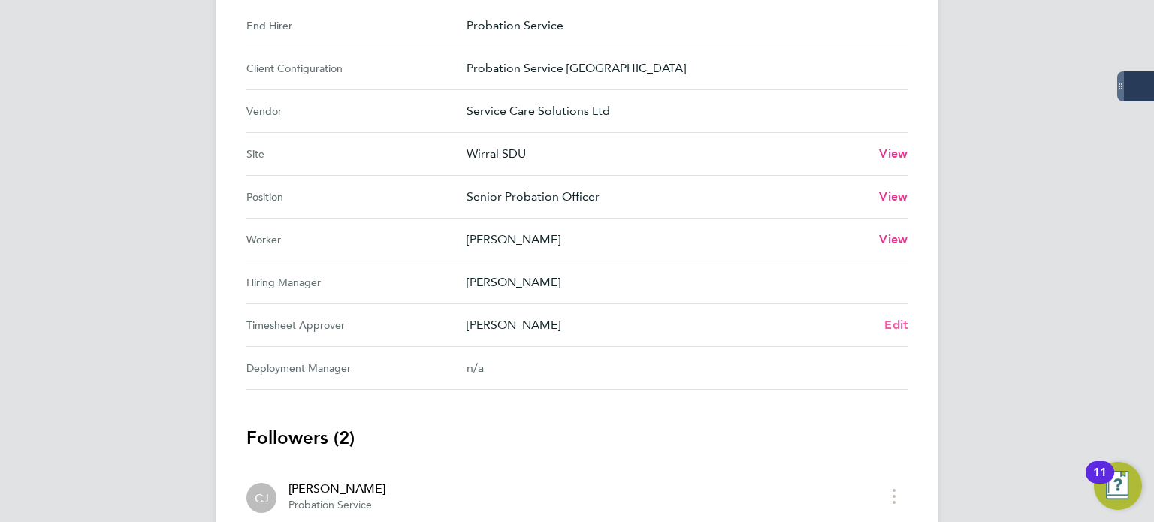
click at [902, 322] on span "Edit" at bounding box center [895, 325] width 23 height 14
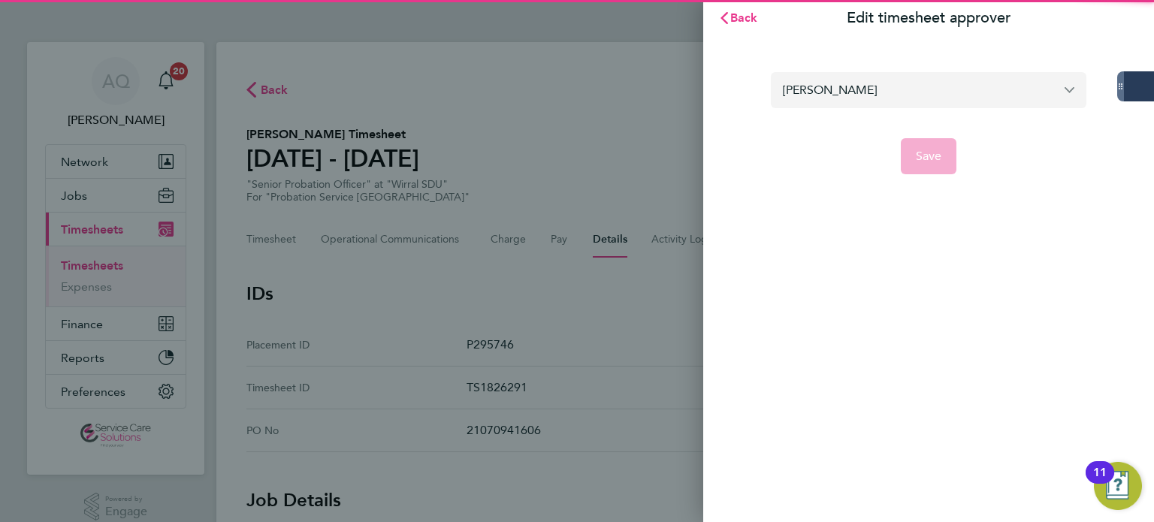
click at [915, 99] on input "Carla Jones" at bounding box center [928, 89] width 315 height 35
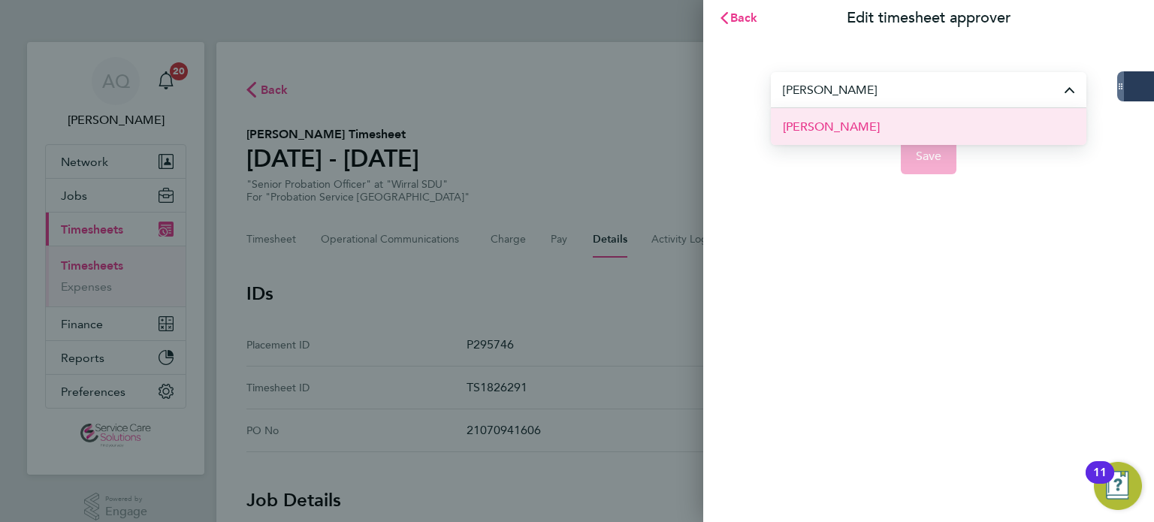
click at [816, 133] on span "Katie Thomas" at bounding box center [831, 127] width 97 height 18
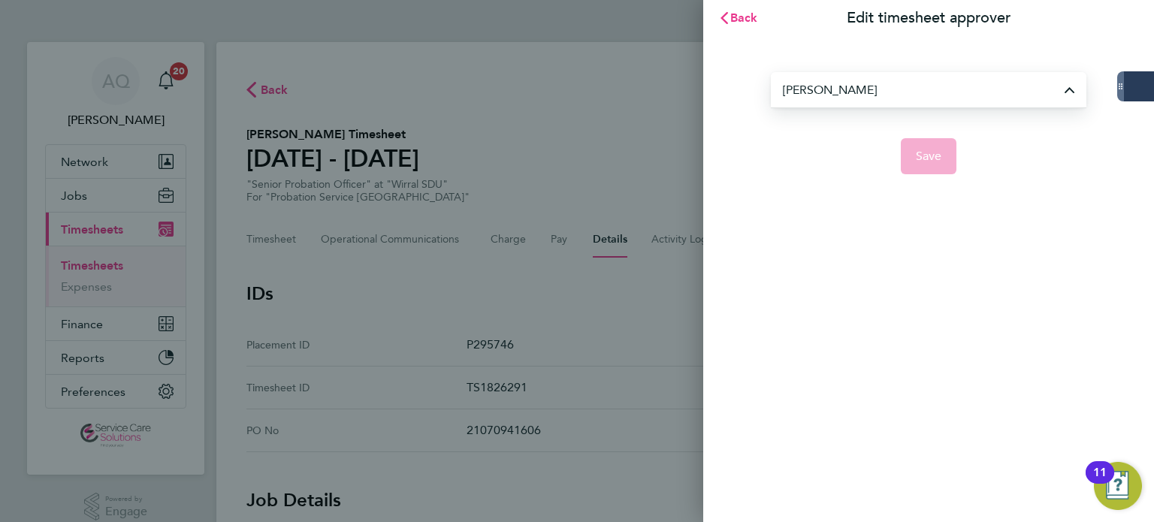
type input "Katie Thomas"
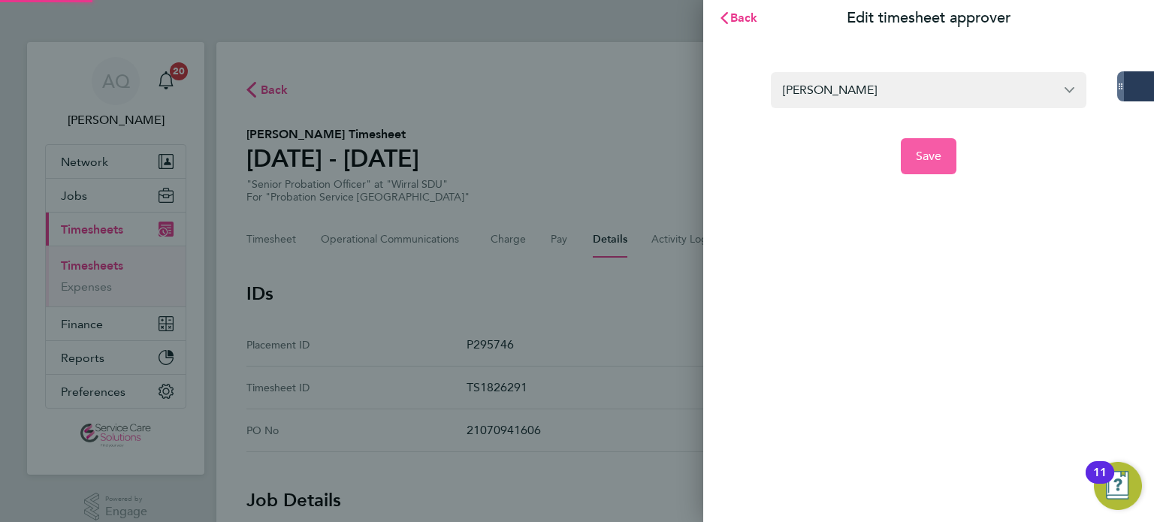
click at [934, 161] on span "Save" at bounding box center [929, 156] width 26 height 15
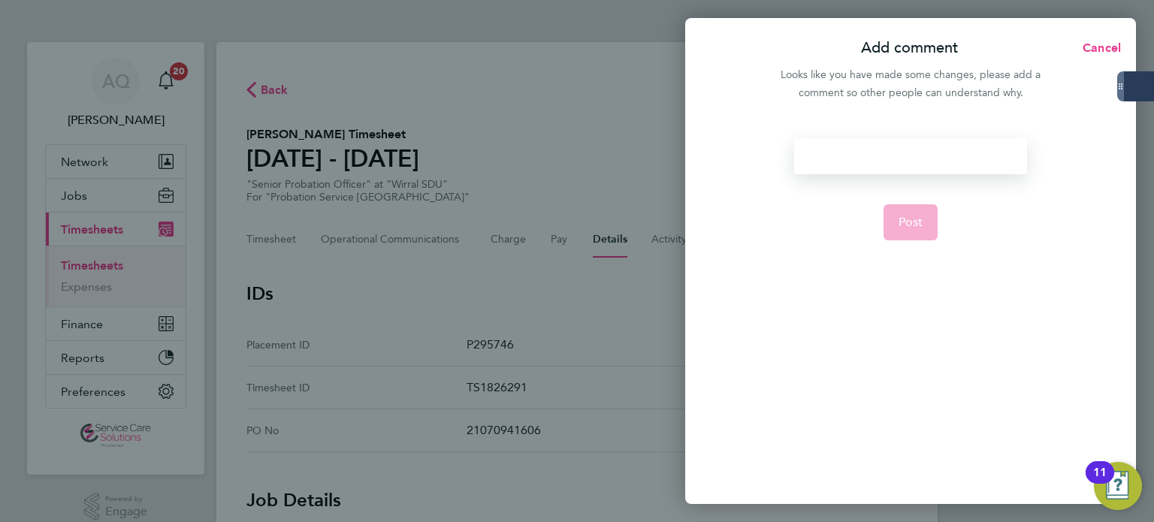
click at [894, 160] on div at bounding box center [910, 156] width 232 height 36
click at [895, 161] on div at bounding box center [910, 156] width 232 height 36
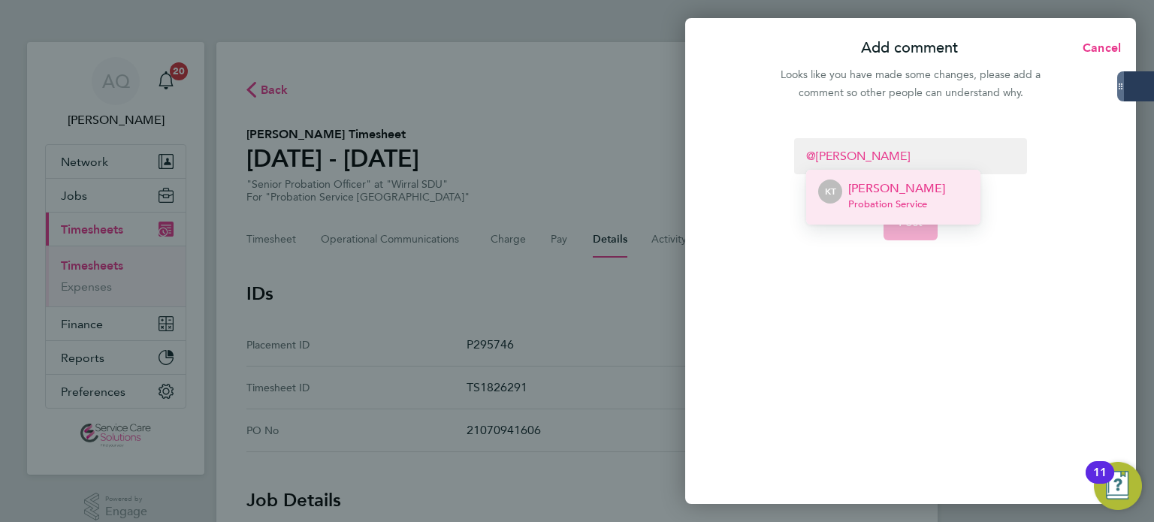
click at [944, 192] on li "KT Katie Thomas Probation Service" at bounding box center [893, 197] width 174 height 55
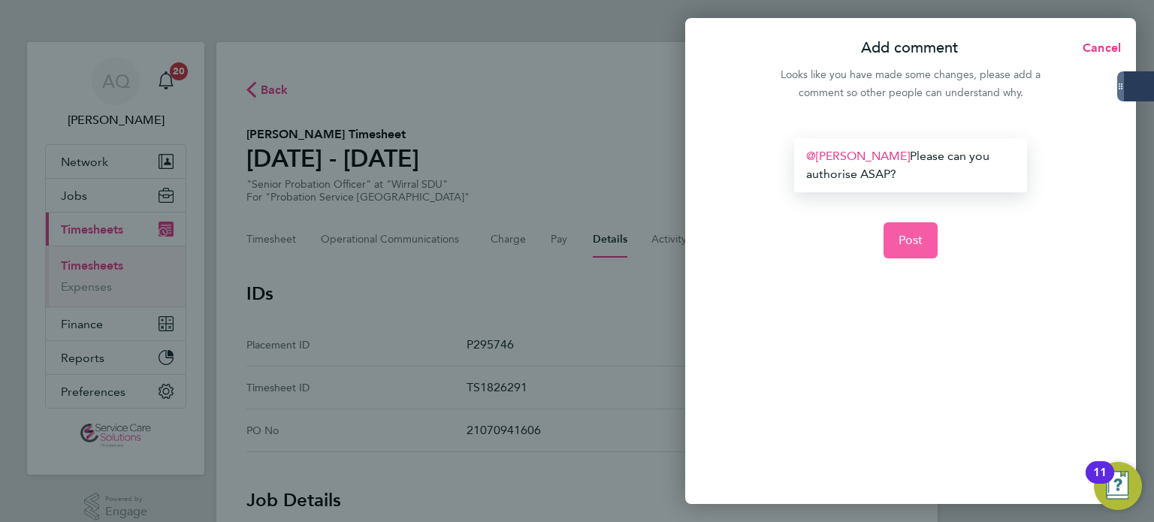
click at [916, 243] on span "Post" at bounding box center [910, 240] width 25 height 15
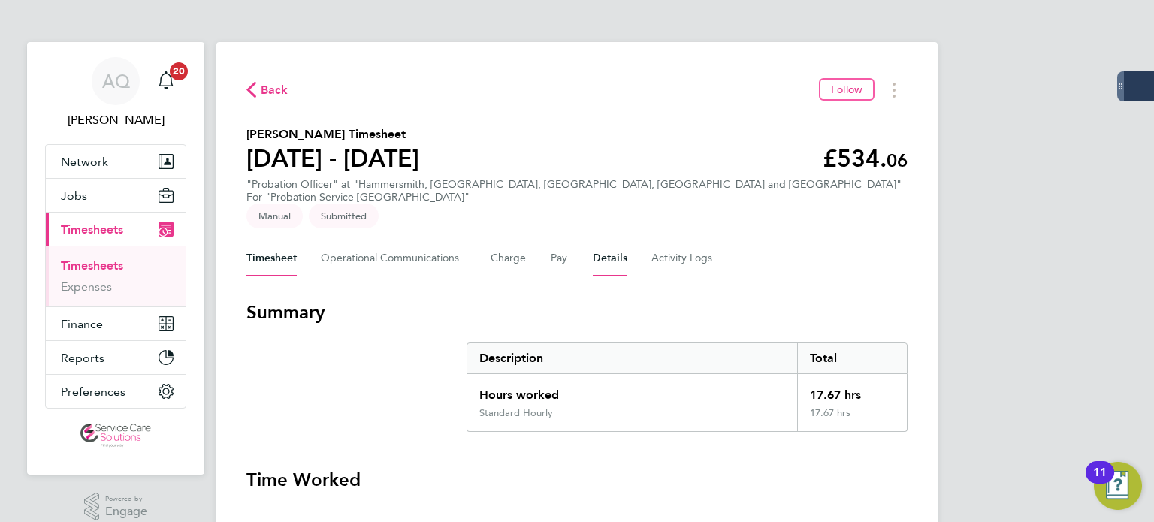
click at [609, 240] on button "Details" at bounding box center [610, 258] width 35 height 36
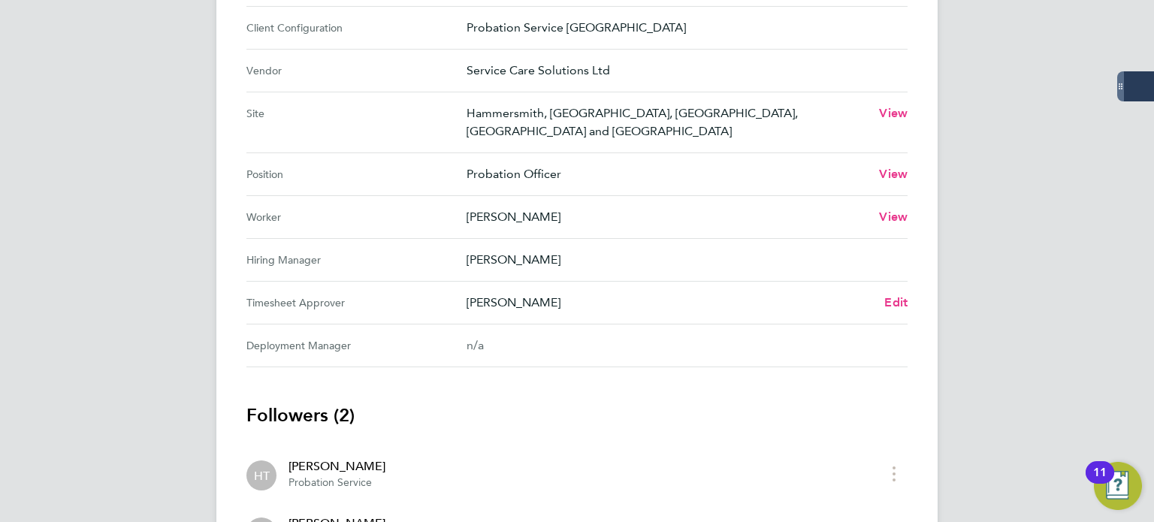
scroll to position [601, 0]
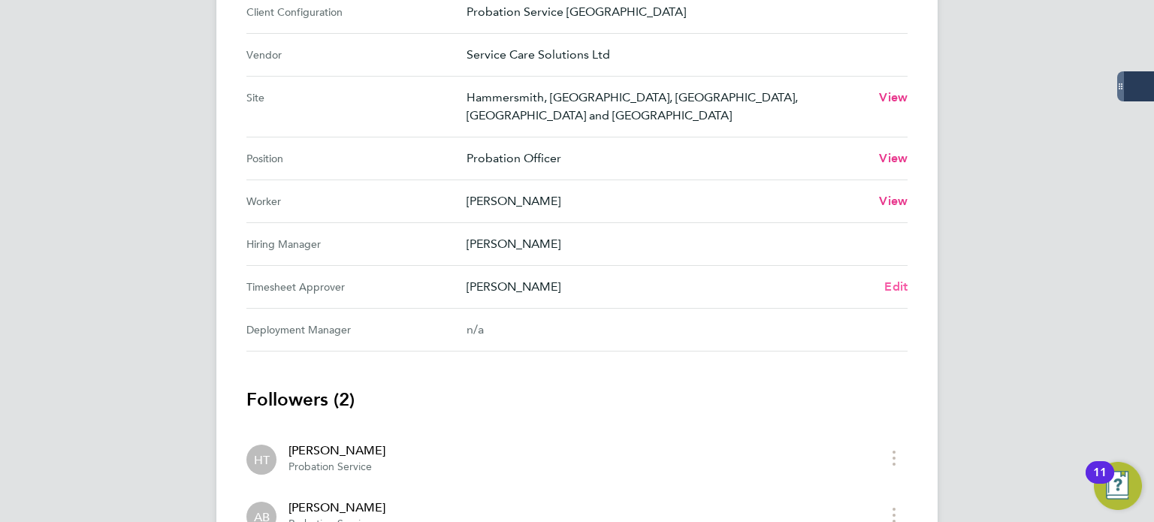
click at [904, 279] on span "Edit" at bounding box center [895, 286] width 23 height 14
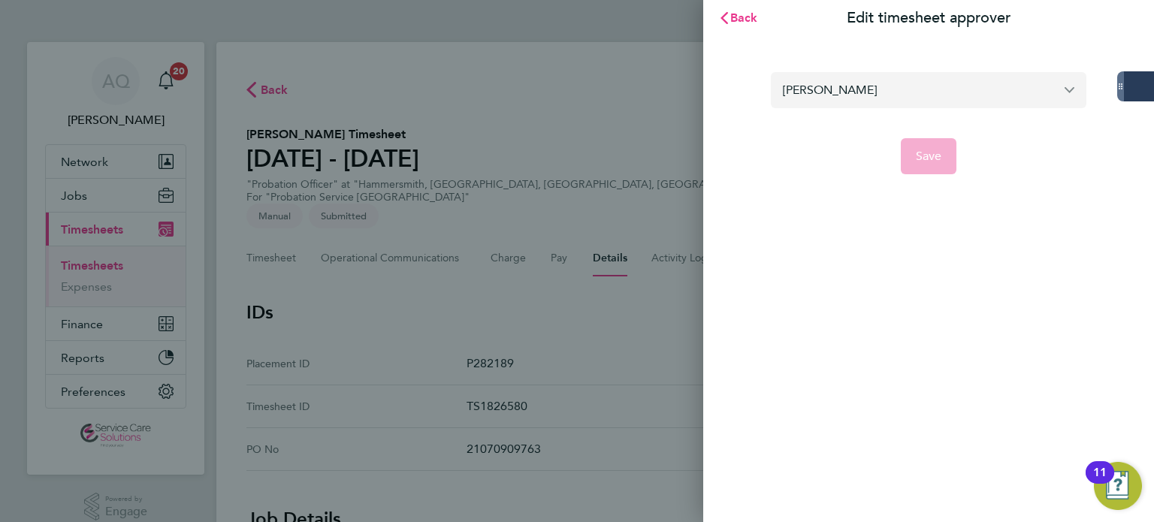
click at [874, 86] on input "[PERSON_NAME]" at bounding box center [928, 89] width 315 height 35
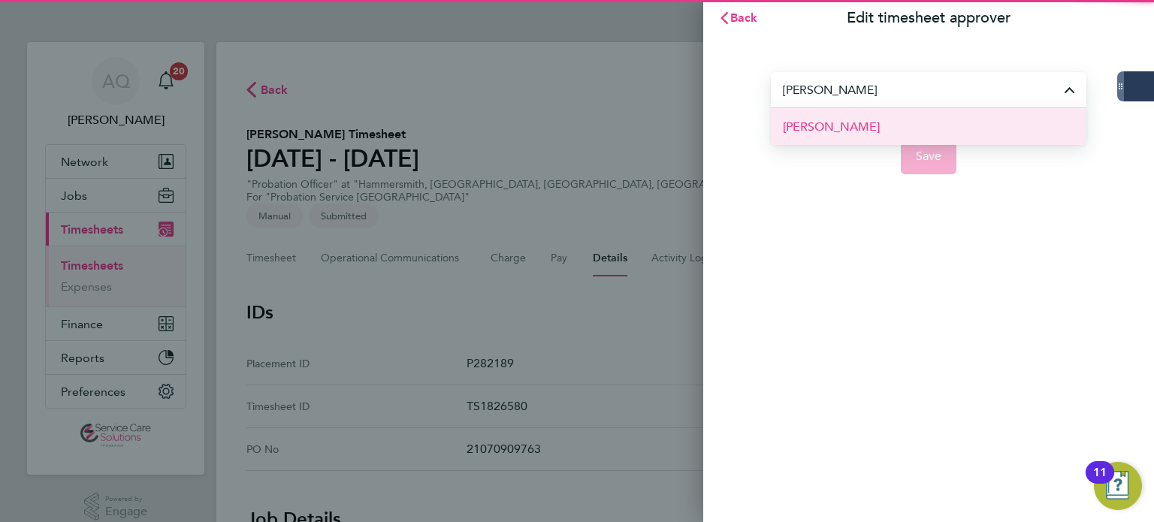
click at [862, 128] on li "[PERSON_NAME]" at bounding box center [928, 126] width 315 height 37
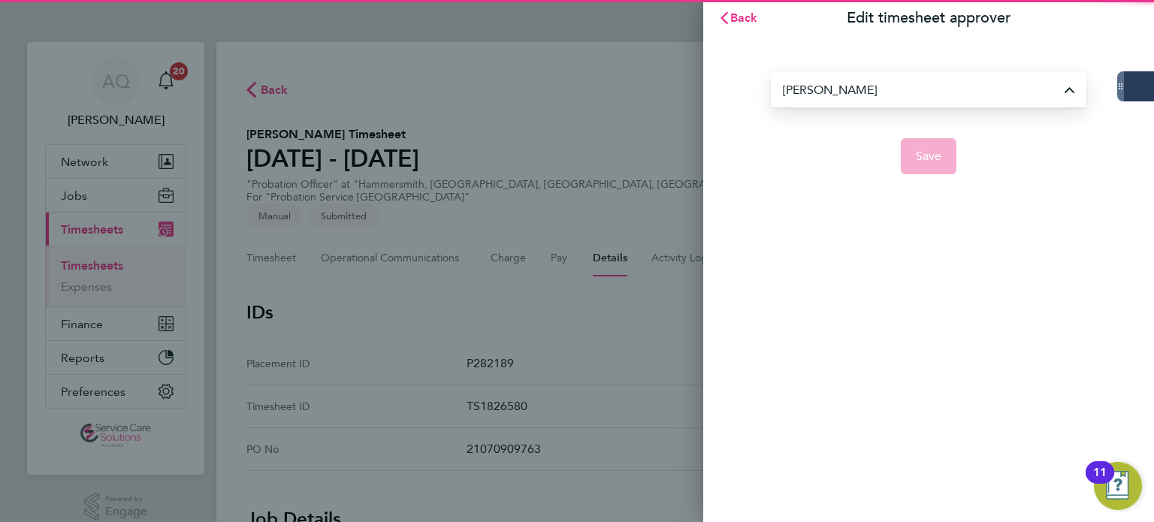
type input "[PERSON_NAME]"
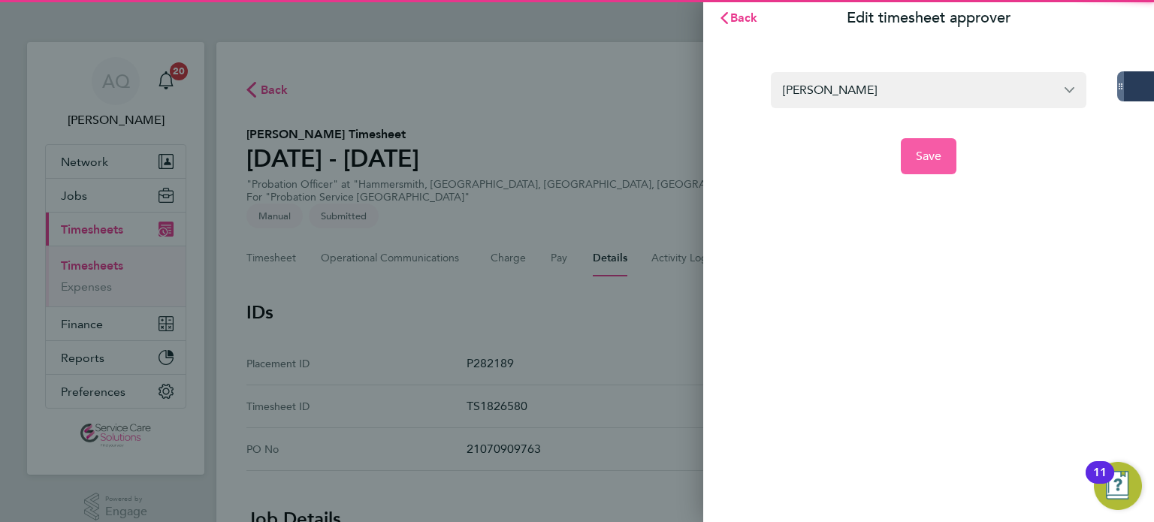
click at [934, 160] on span "Save" at bounding box center [929, 156] width 26 height 15
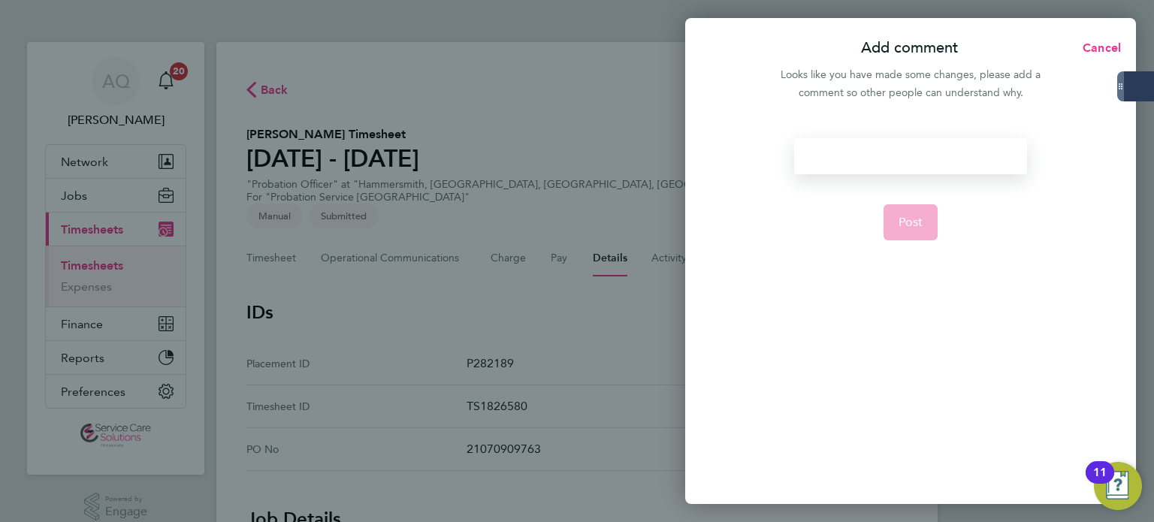
click at [875, 149] on div at bounding box center [910, 156] width 232 height 36
click at [875, 155] on div at bounding box center [910, 156] width 232 height 36
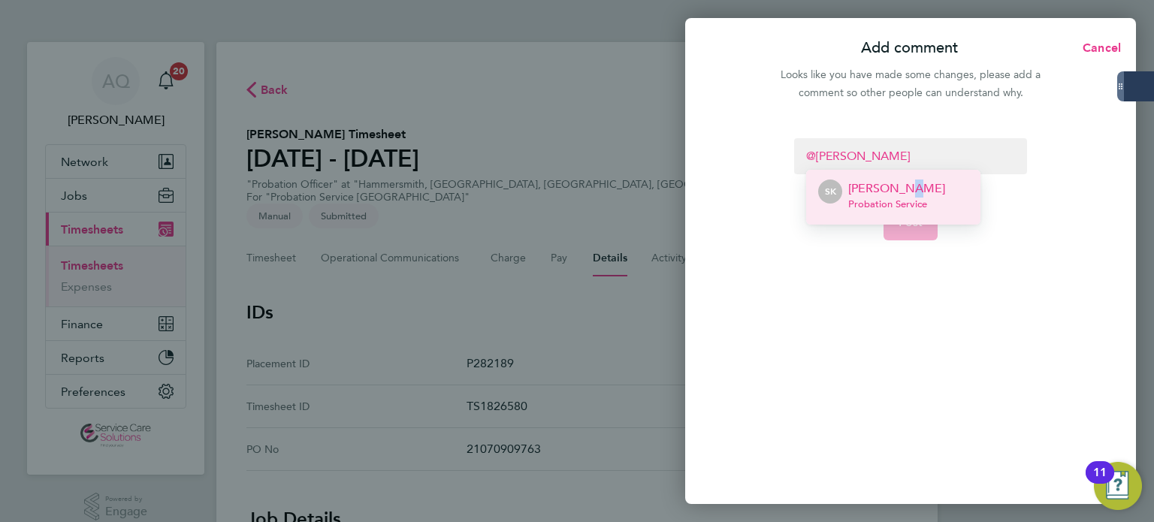
click at [903, 178] on li "SK Saeeda Khan Probation Service" at bounding box center [893, 197] width 174 height 55
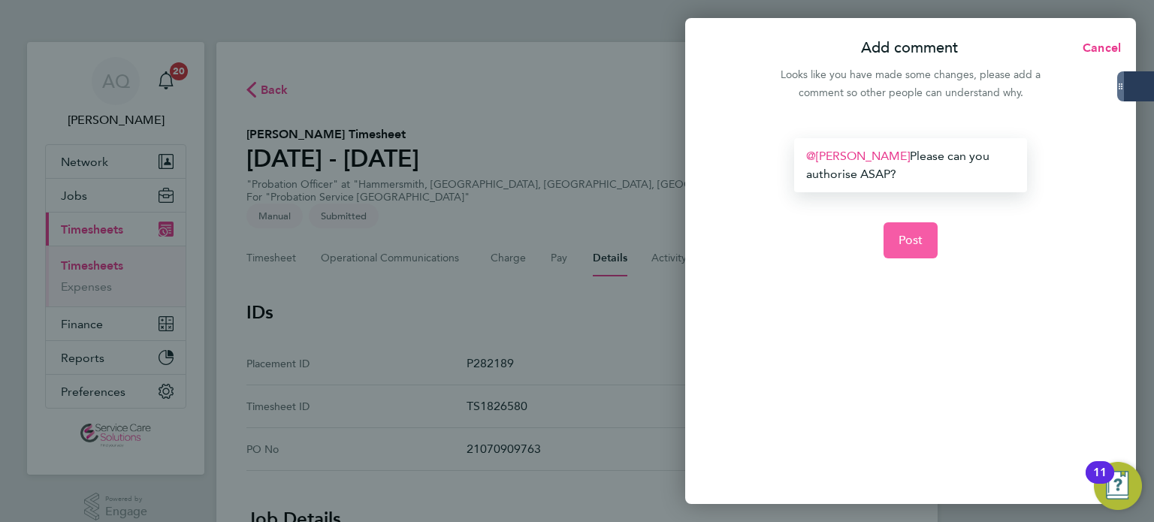
click at [907, 232] on button "Post" at bounding box center [910, 240] width 55 height 36
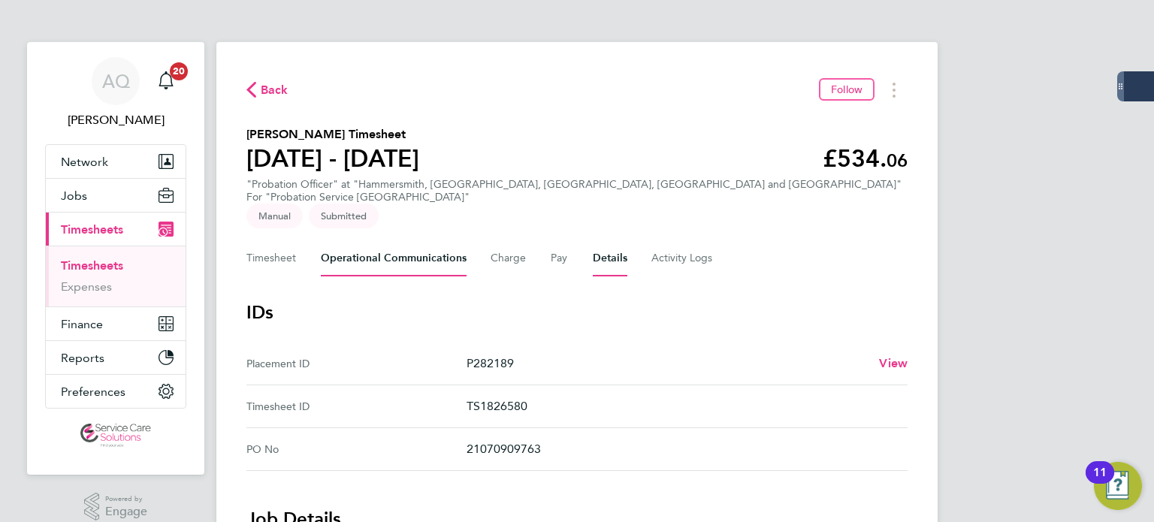
click at [367, 246] on Communications-tab "Operational Communications" at bounding box center [394, 258] width 146 height 36
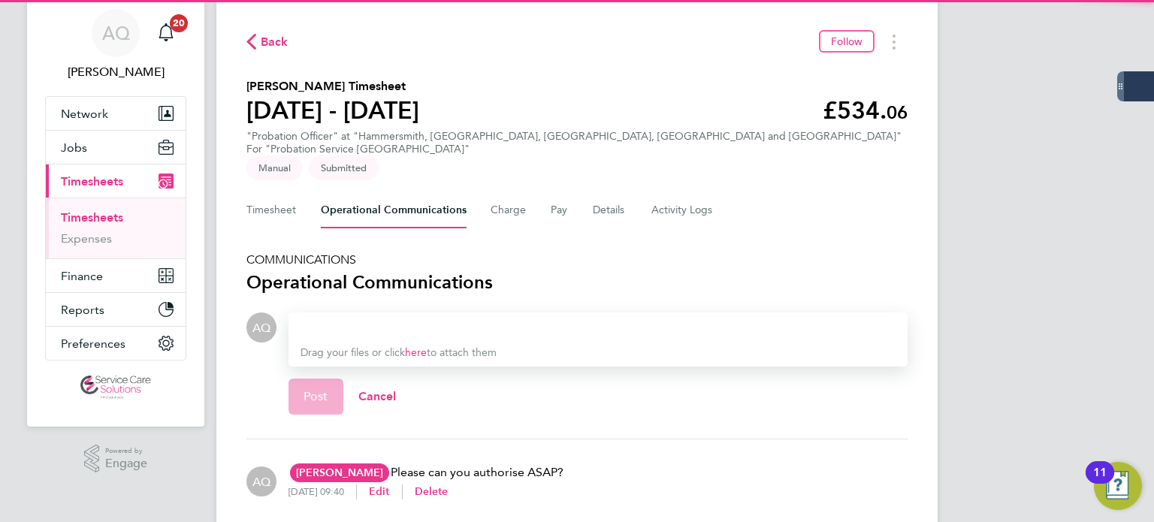
scroll to position [90, 0]
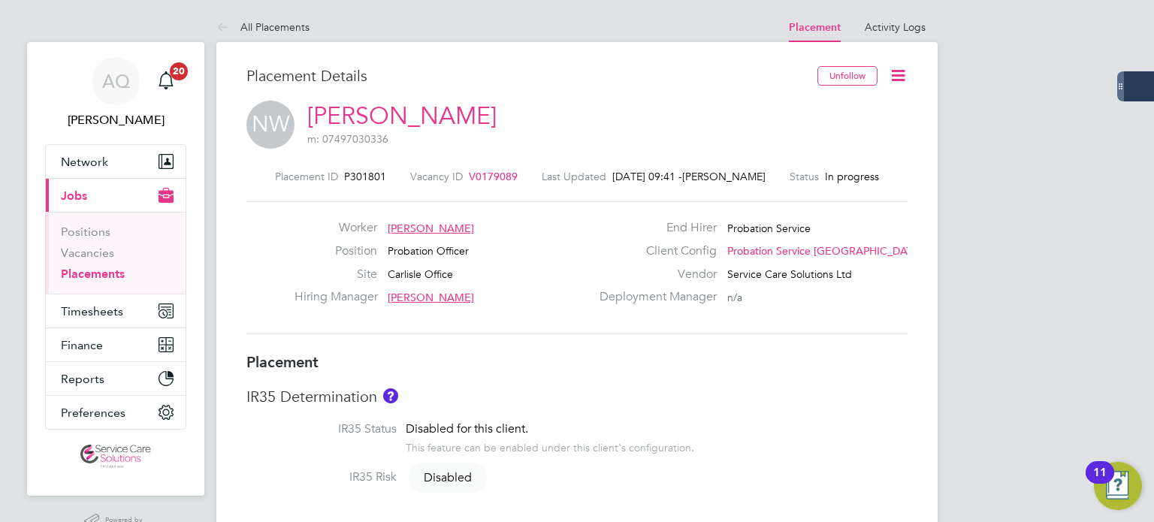
click at [898, 69] on icon at bounding box center [898, 75] width 19 height 19
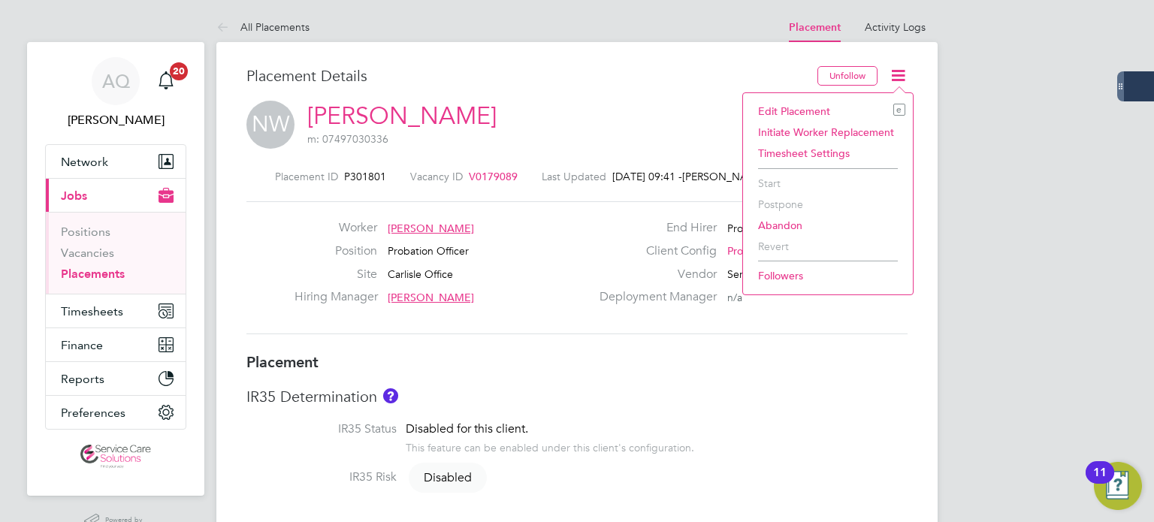
click at [803, 106] on li "Edit Placement e" at bounding box center [827, 111] width 155 height 21
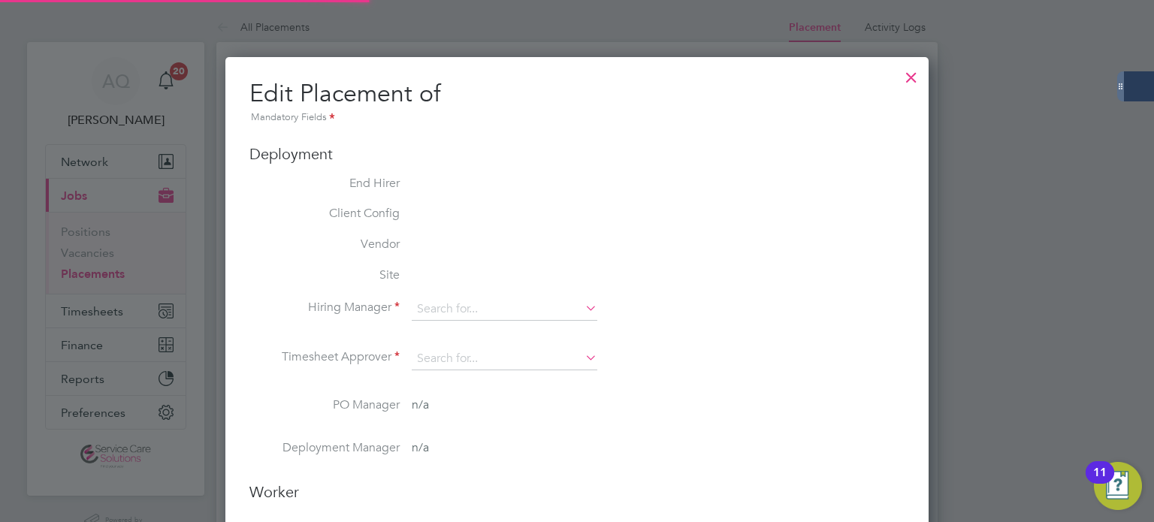
type input "[PERSON_NAME]"
type input "[DATE]"
type input "08:00"
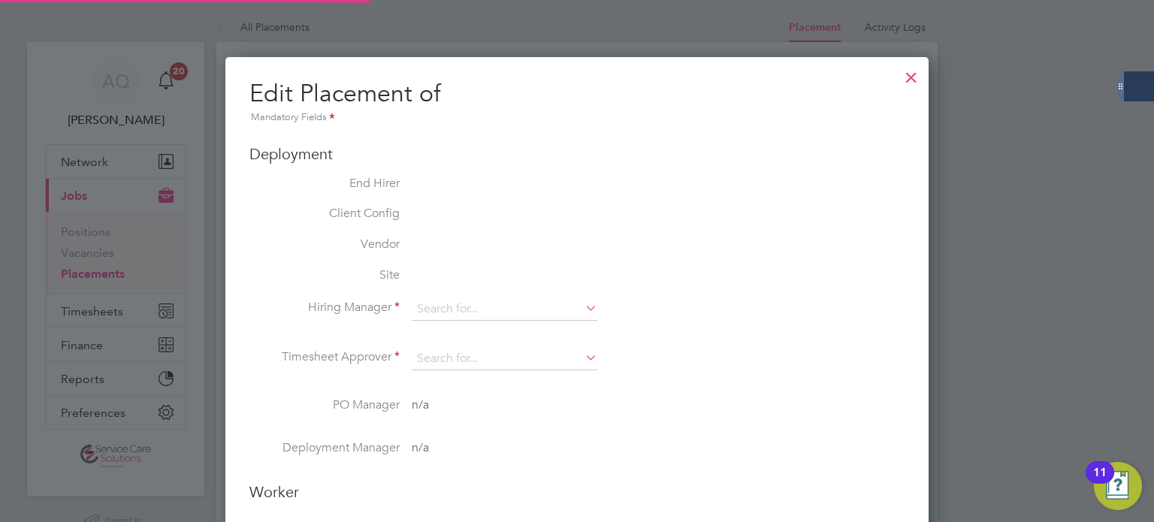
type input "18:00"
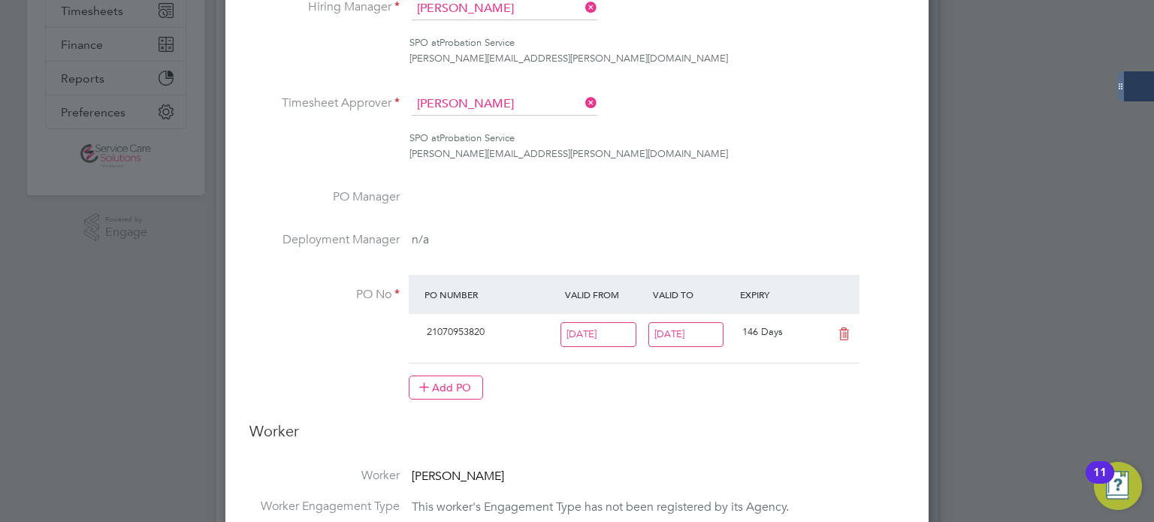
click at [689, 338] on input "[DATE]" at bounding box center [686, 334] width 76 height 25
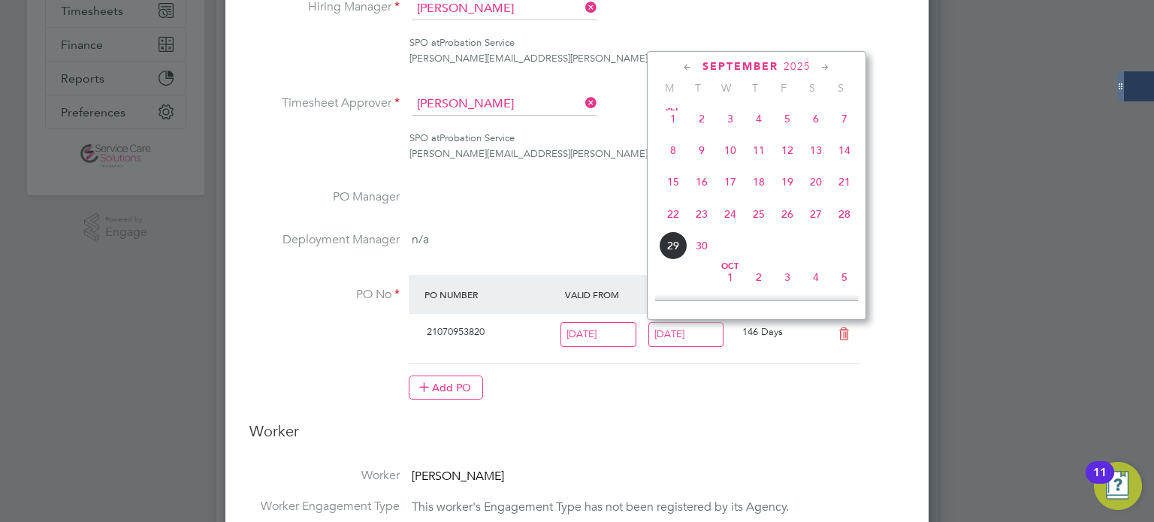
click at [841, 189] on span "21" at bounding box center [844, 181] width 29 height 29
type input "[DATE]"
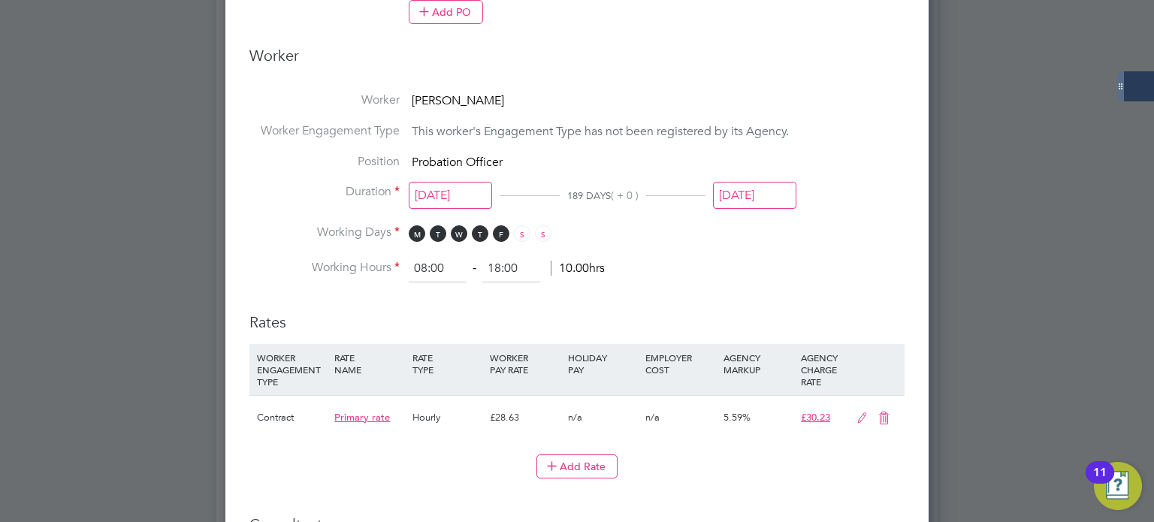
click at [781, 190] on input "[DATE]" at bounding box center [754, 196] width 83 height 28
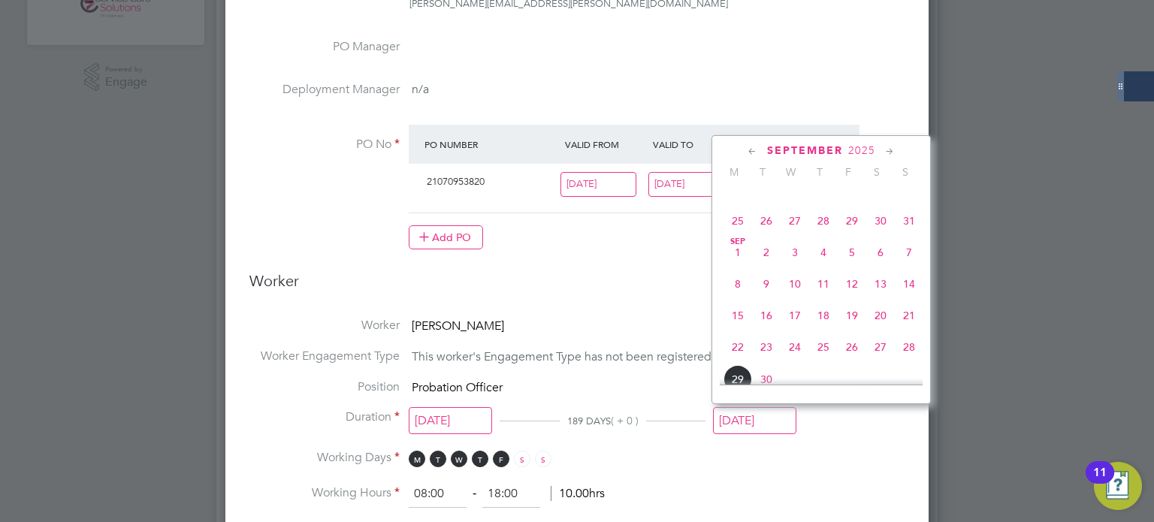
click at [910, 318] on span "21" at bounding box center [909, 315] width 29 height 29
type input "[DATE]"
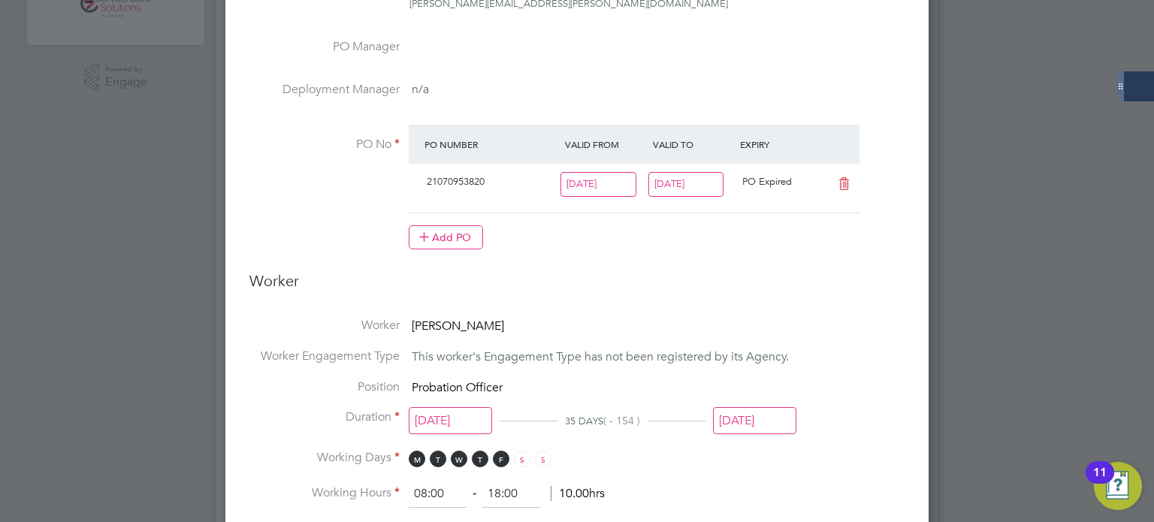
click at [869, 390] on li "Position Probation Officer" at bounding box center [576, 394] width 655 height 31
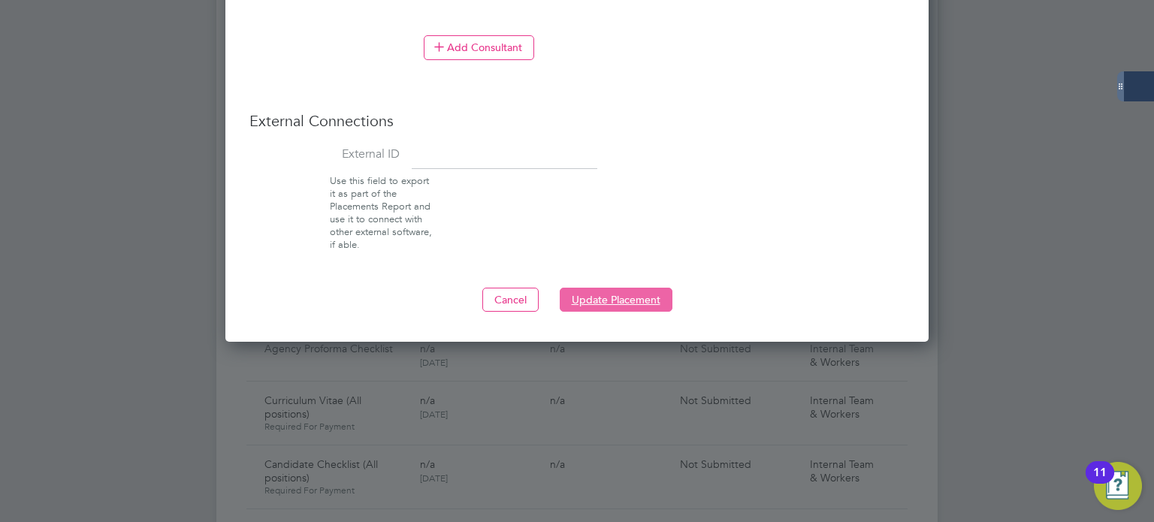
click at [649, 288] on button "Update Placement" at bounding box center [616, 300] width 113 height 24
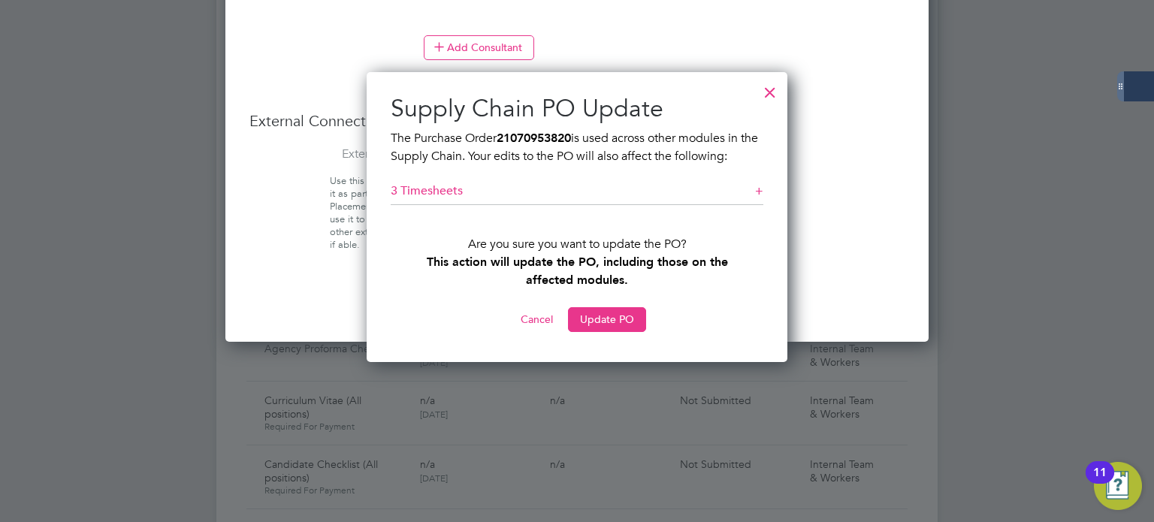
click at [596, 315] on button "Update PO" at bounding box center [607, 319] width 78 height 24
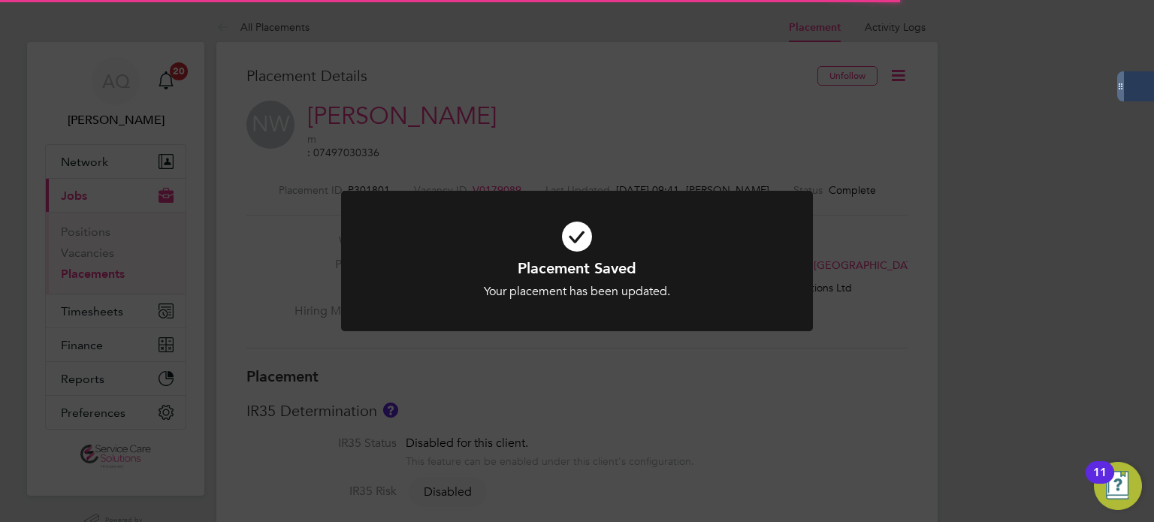
click at [913, 288] on div "Placement Saved Your placement has been updated. Cancel Okay" at bounding box center [577, 261] width 1154 height 522
